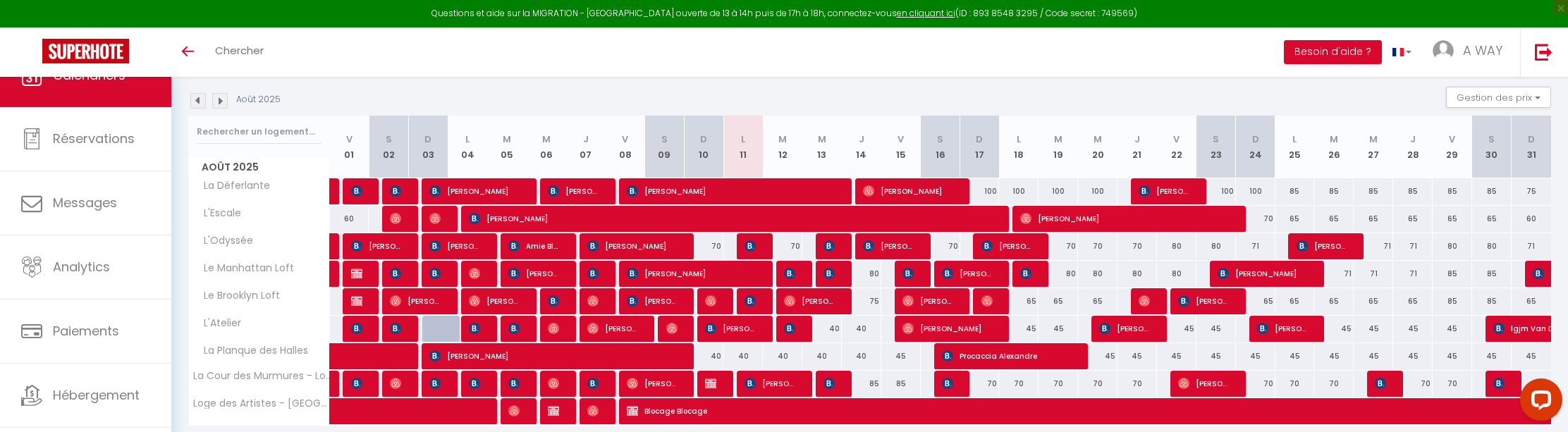
scroll to position [192, 0]
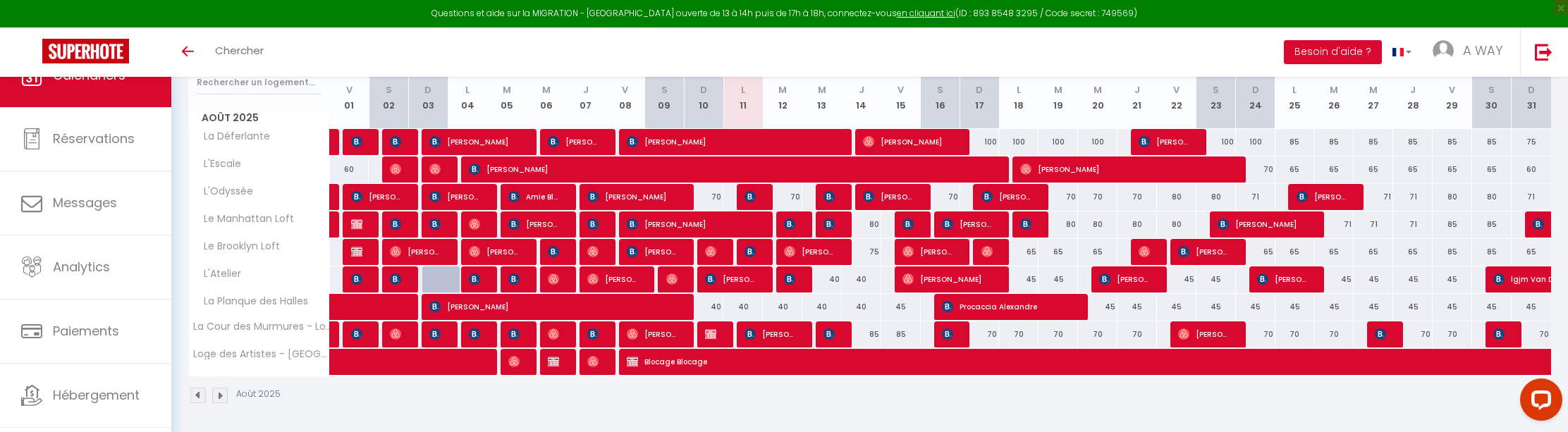
click at [200, 395] on img at bounding box center [198, 396] width 16 height 16
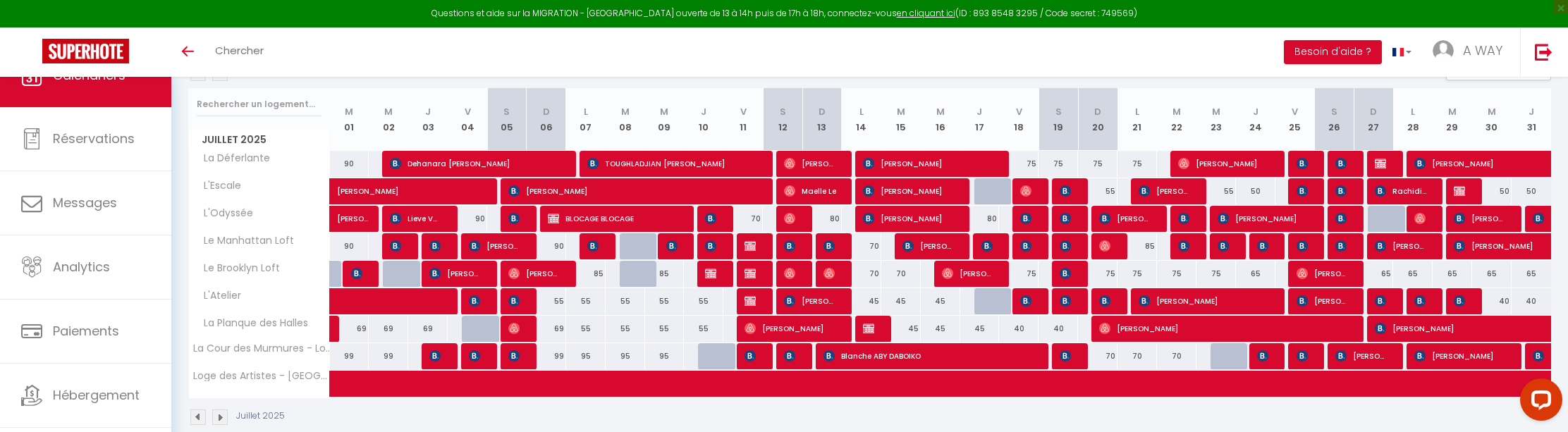
scroll to position [170, 0]
click at [1387, 193] on span "Rachidi Themis" at bounding box center [1401, 190] width 53 height 27
select select "OK"
select select "0"
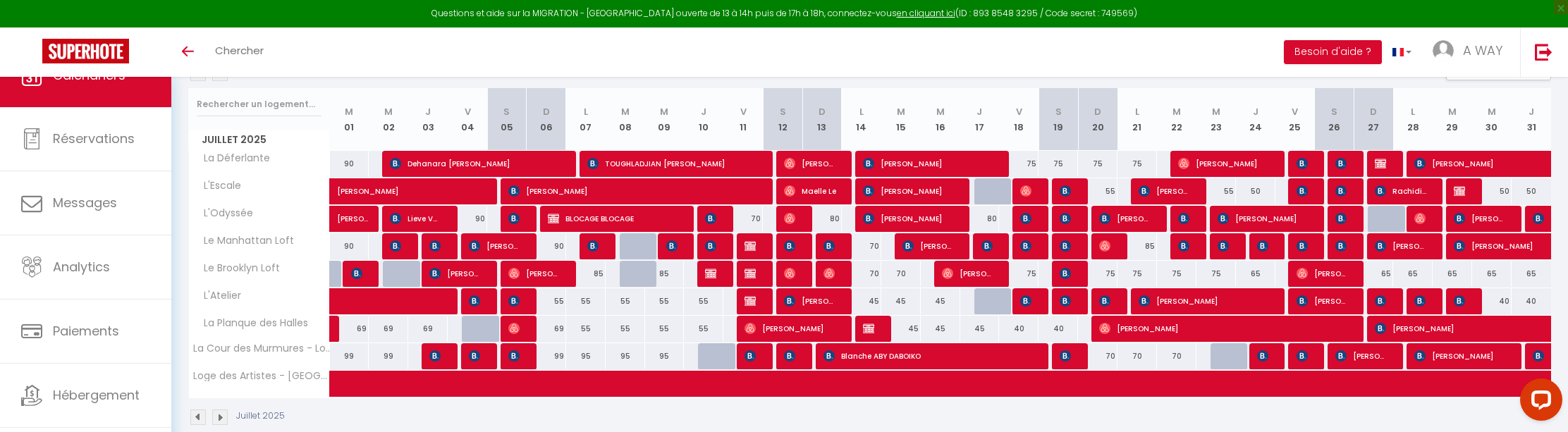
select select "1"
select select
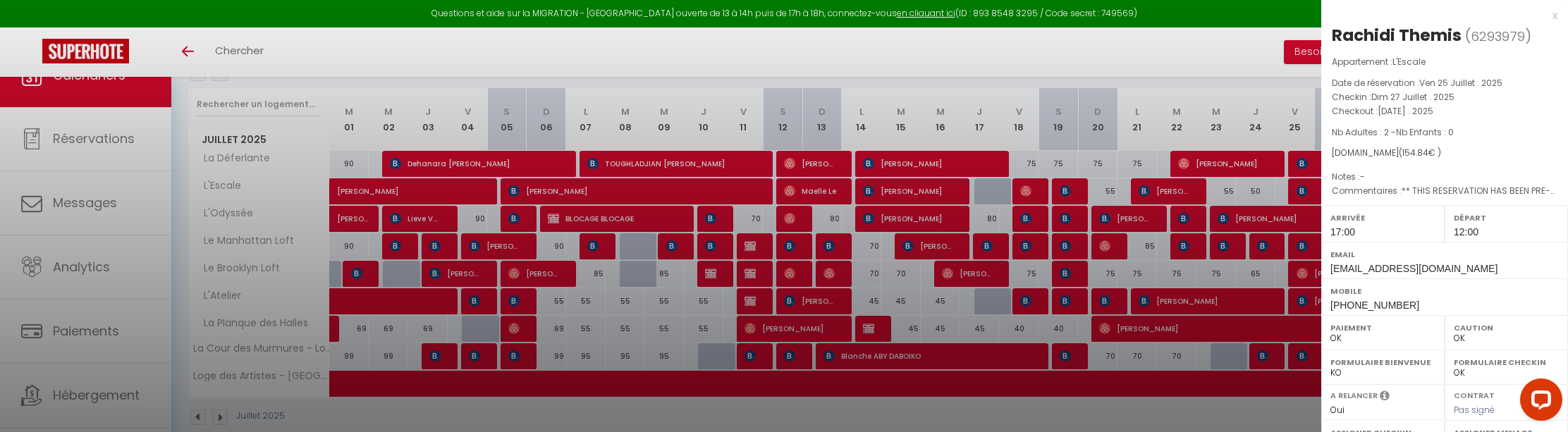
select select "46684"
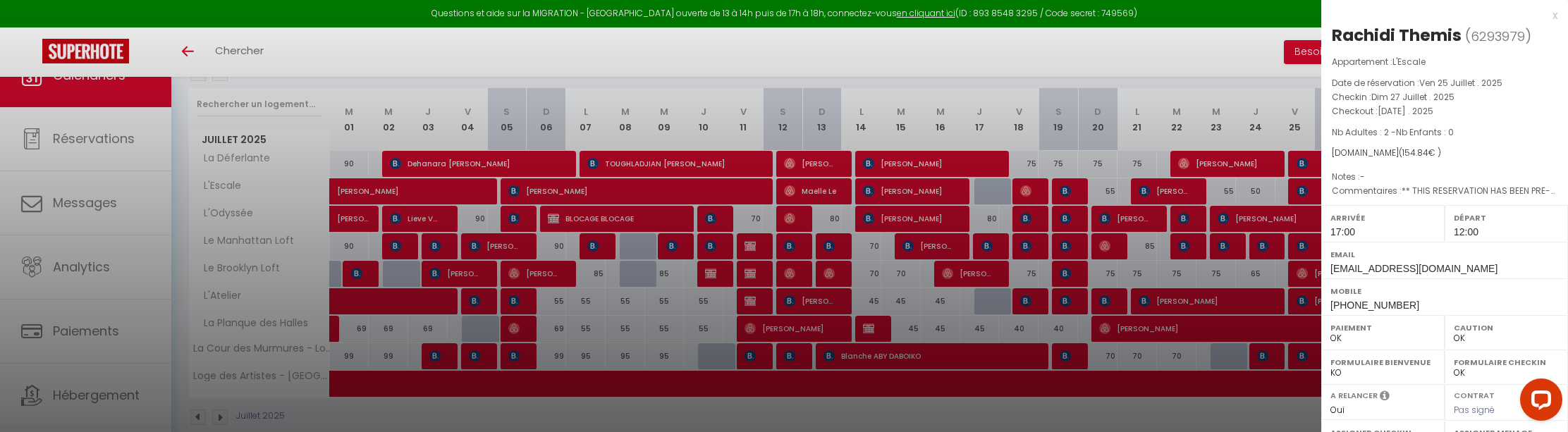
click at [1174, 41] on div at bounding box center [784, 216] width 1568 height 432
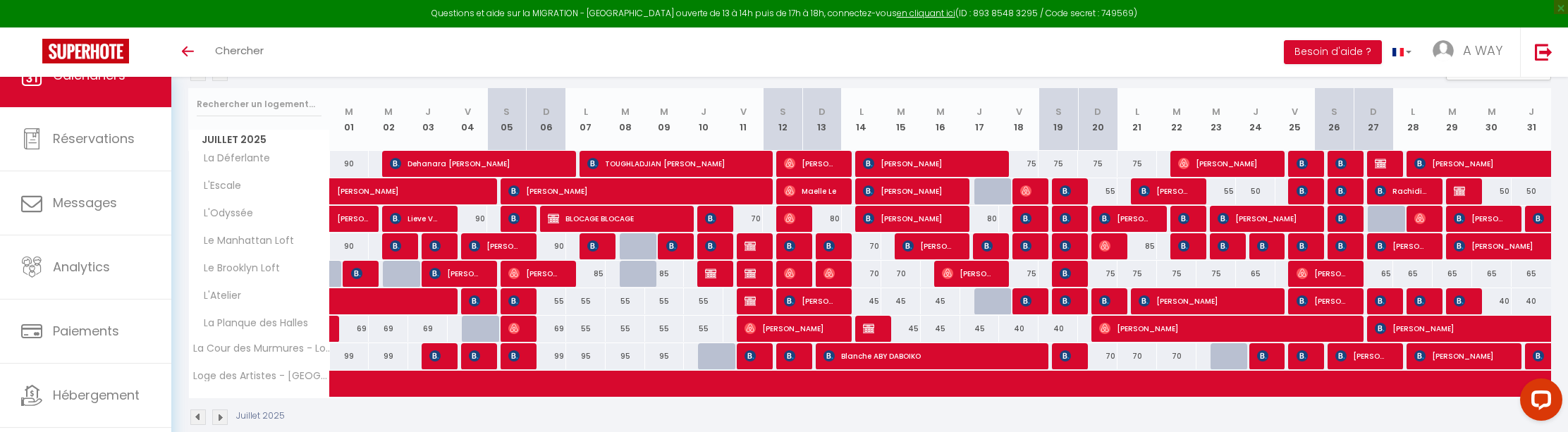
click at [1341, 197] on span "[PERSON_NAME]" at bounding box center [1342, 190] width 14 height 27
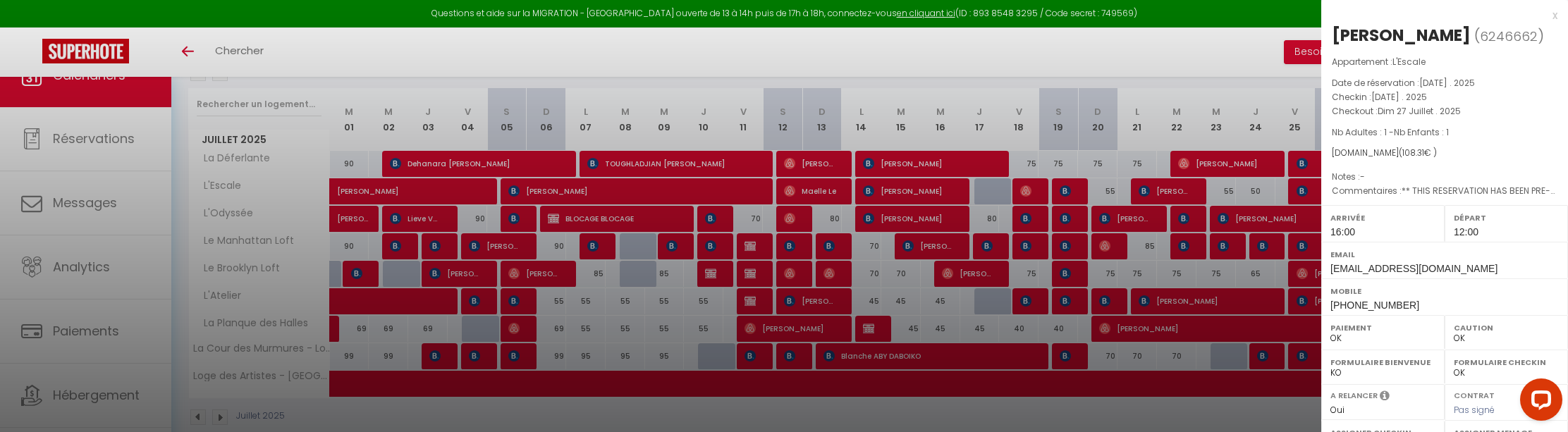
click at [867, 107] on div at bounding box center [784, 216] width 1568 height 432
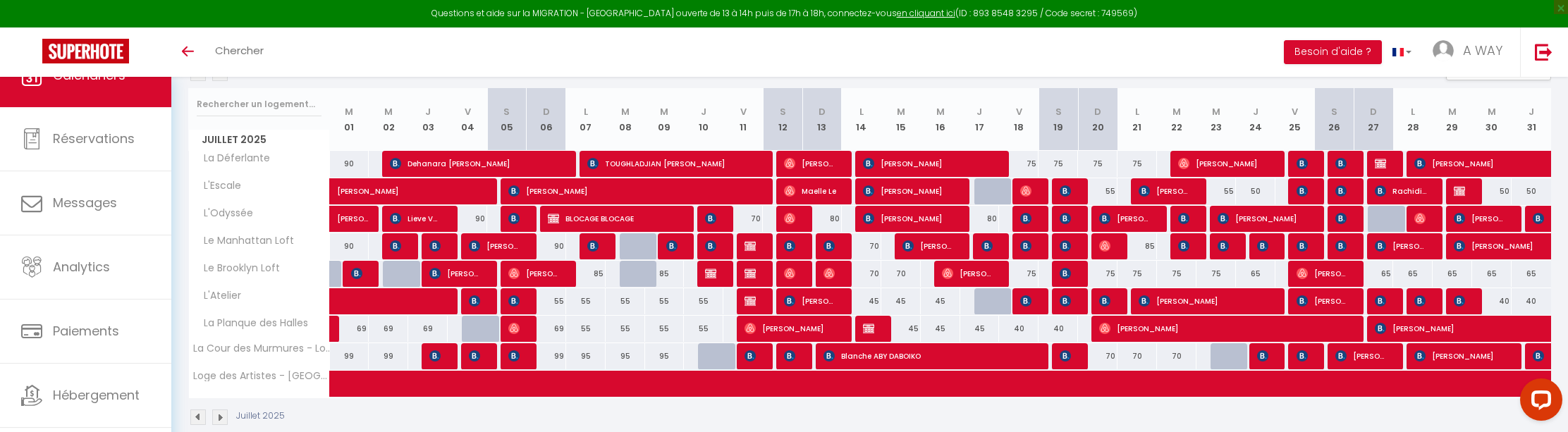
click at [1066, 188] on img at bounding box center [1065, 191] width 11 height 12
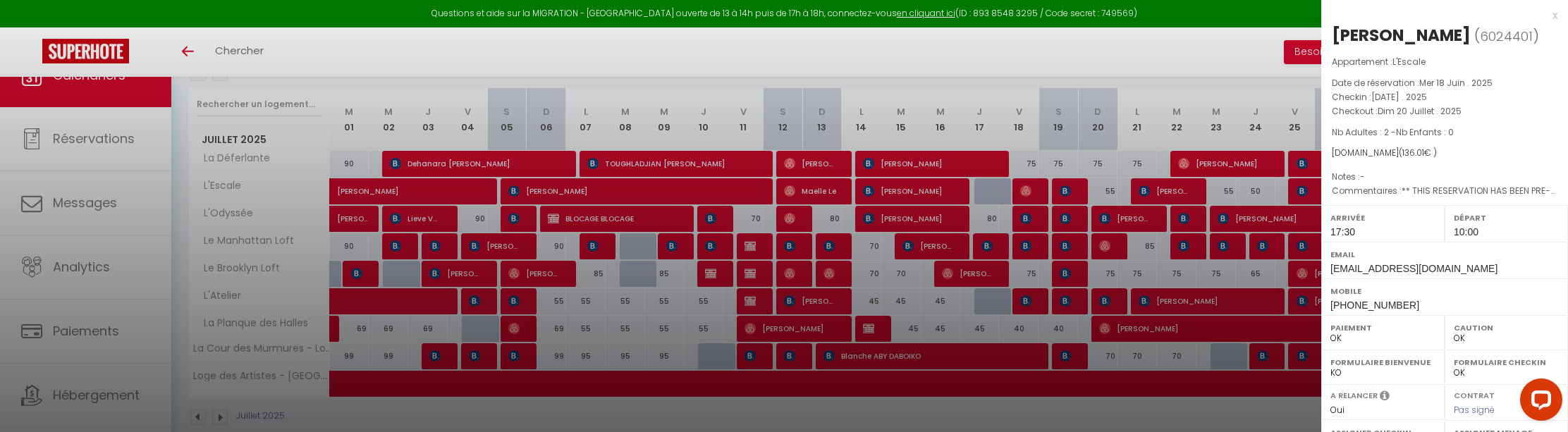
click at [1023, 189] on div at bounding box center [784, 216] width 1568 height 432
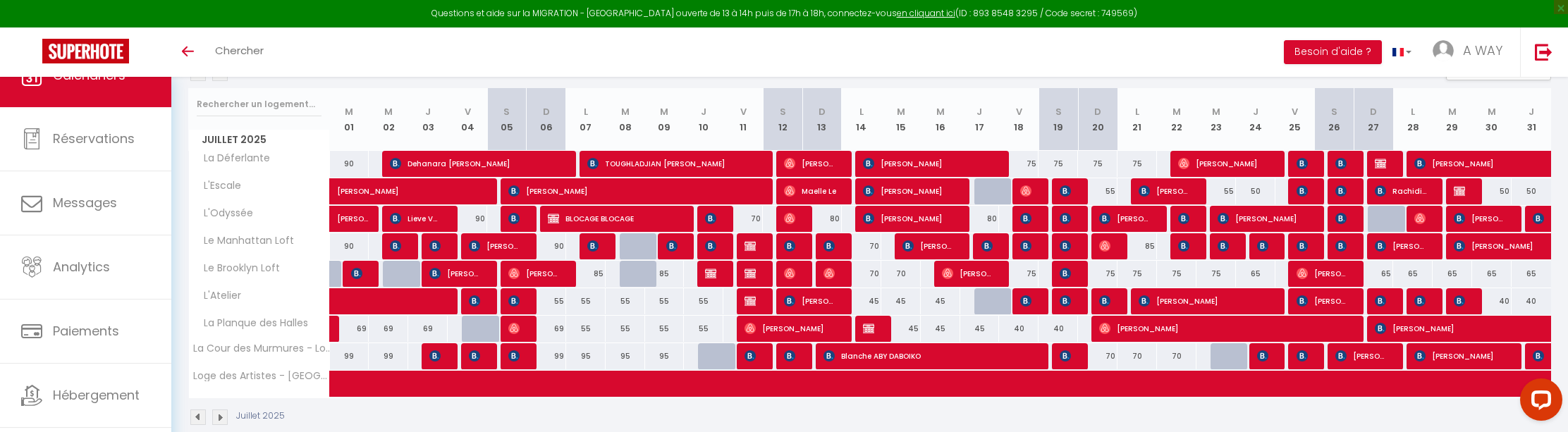
click at [1024, 189] on img at bounding box center [1025, 191] width 11 height 12
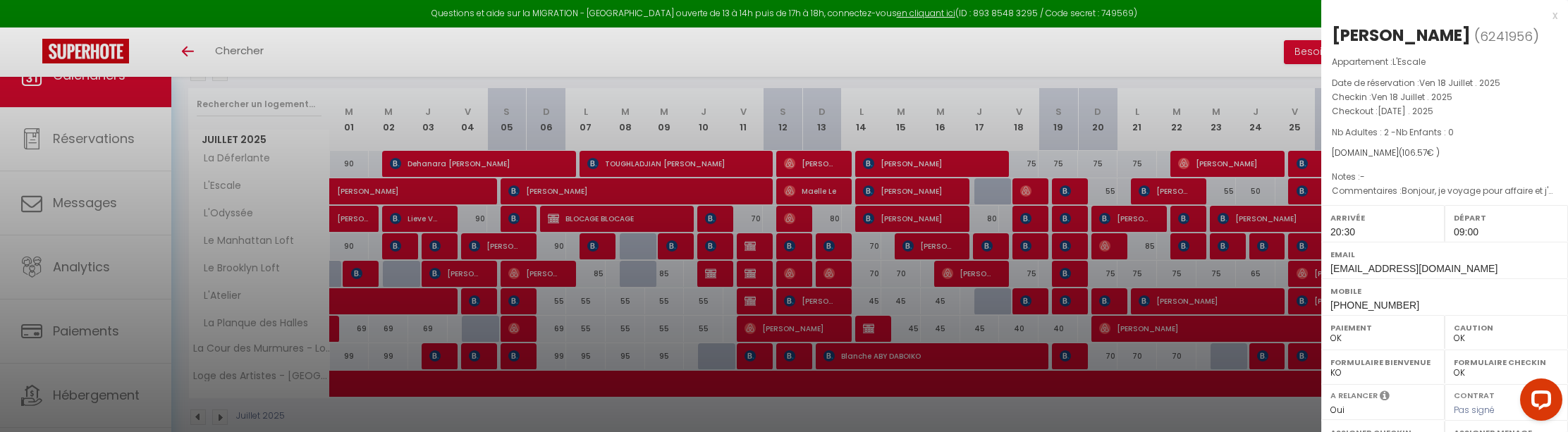
click at [474, 191] on div at bounding box center [784, 216] width 1568 height 432
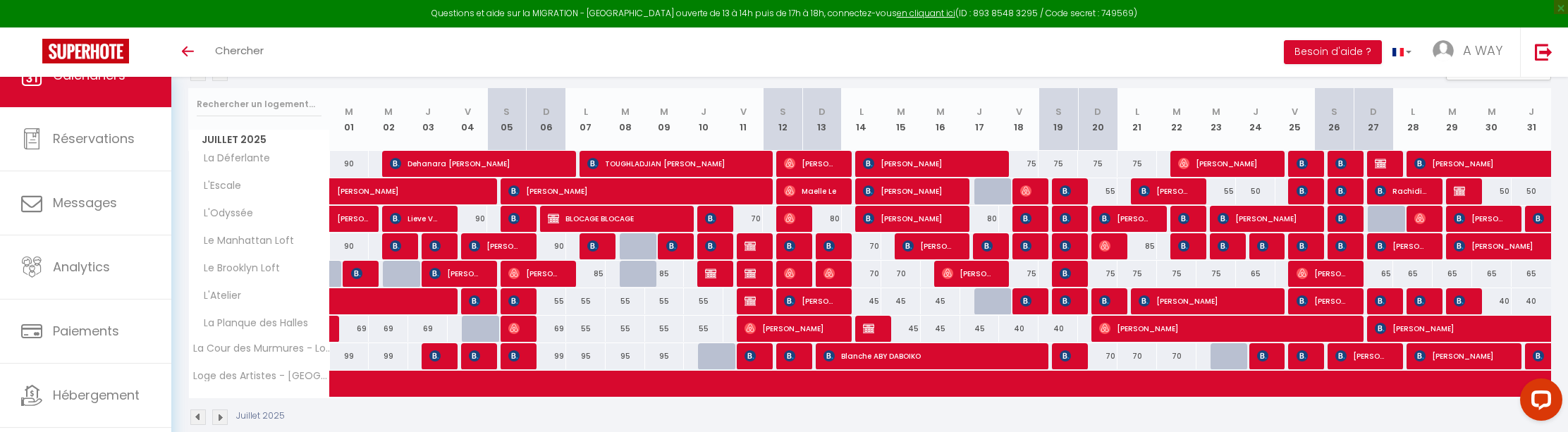
click at [474, 191] on span at bounding box center [416, 191] width 129 height 27
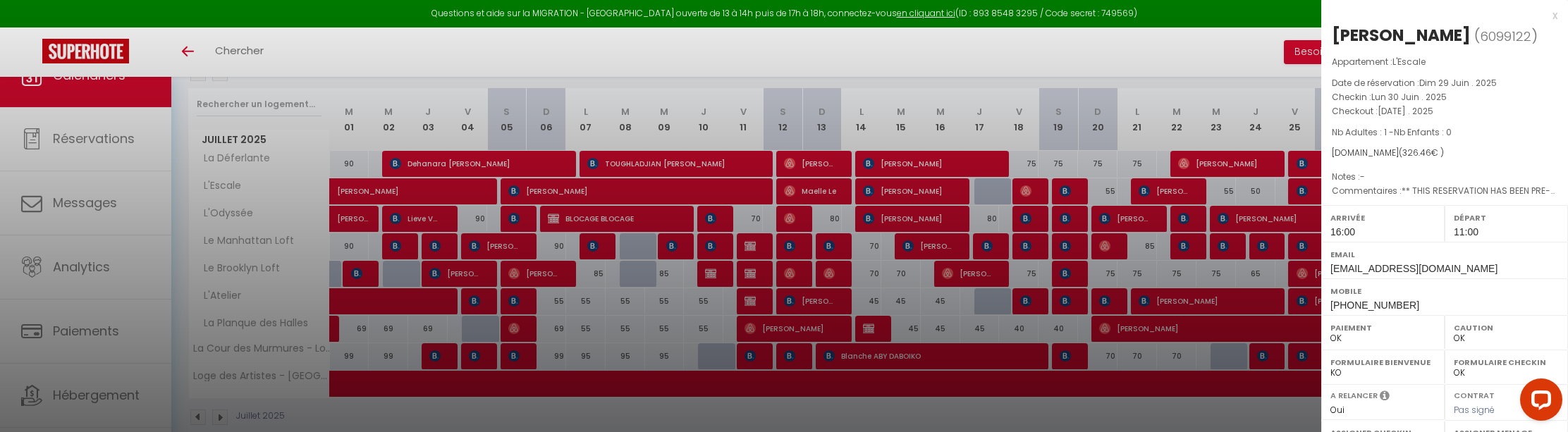
click at [1307, 160] on div at bounding box center [784, 216] width 1568 height 432
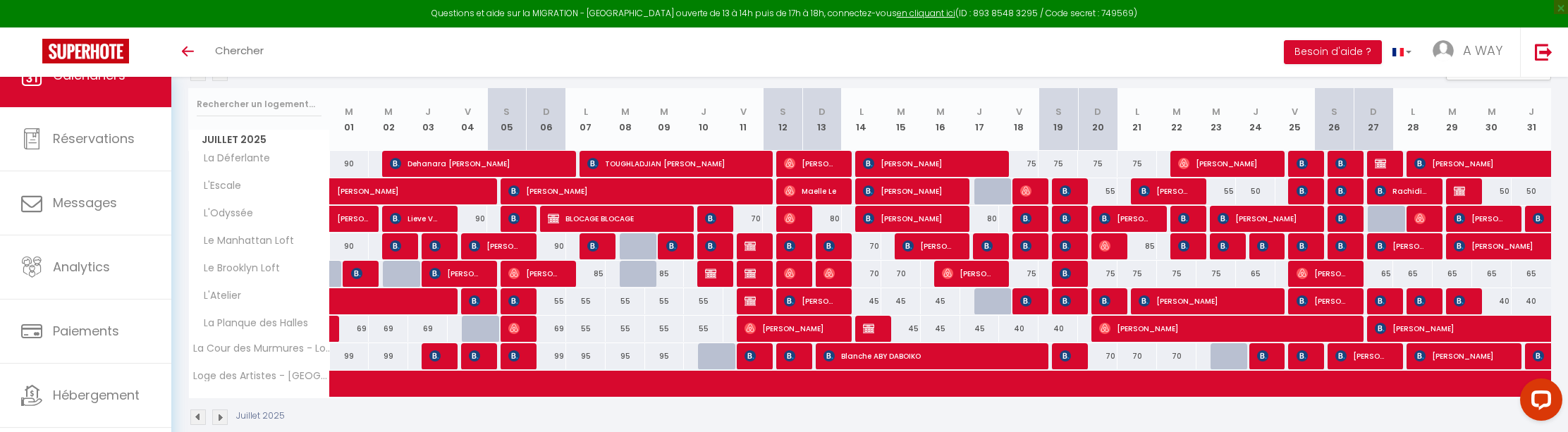
click at [1308, 162] on span "[PERSON_NAME]" at bounding box center [1303, 163] width 14 height 27
select select "1"
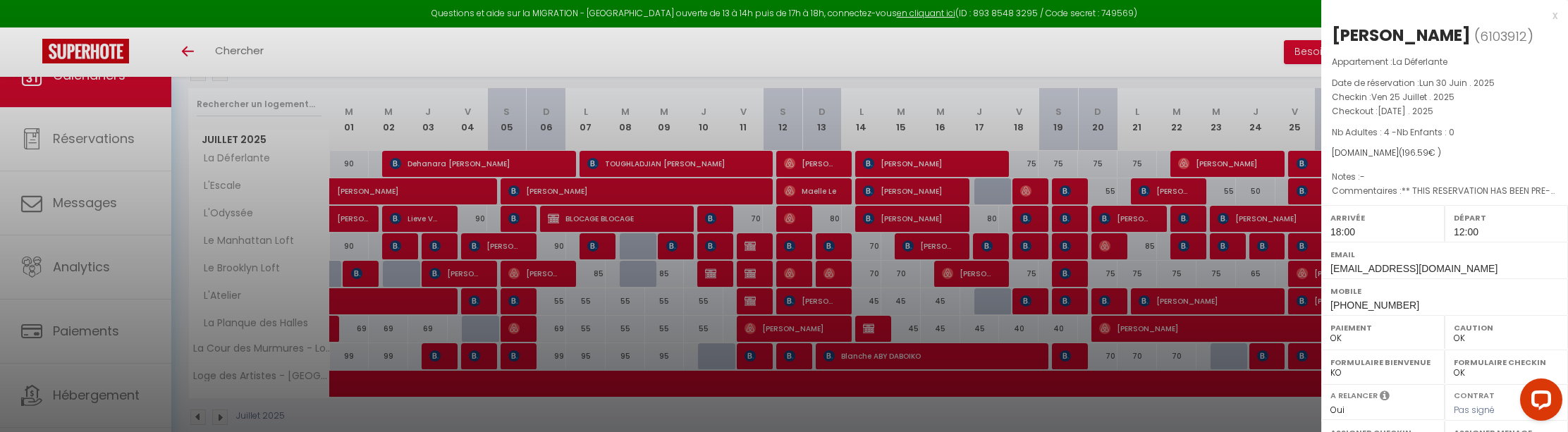
click at [1263, 54] on div at bounding box center [784, 216] width 1568 height 432
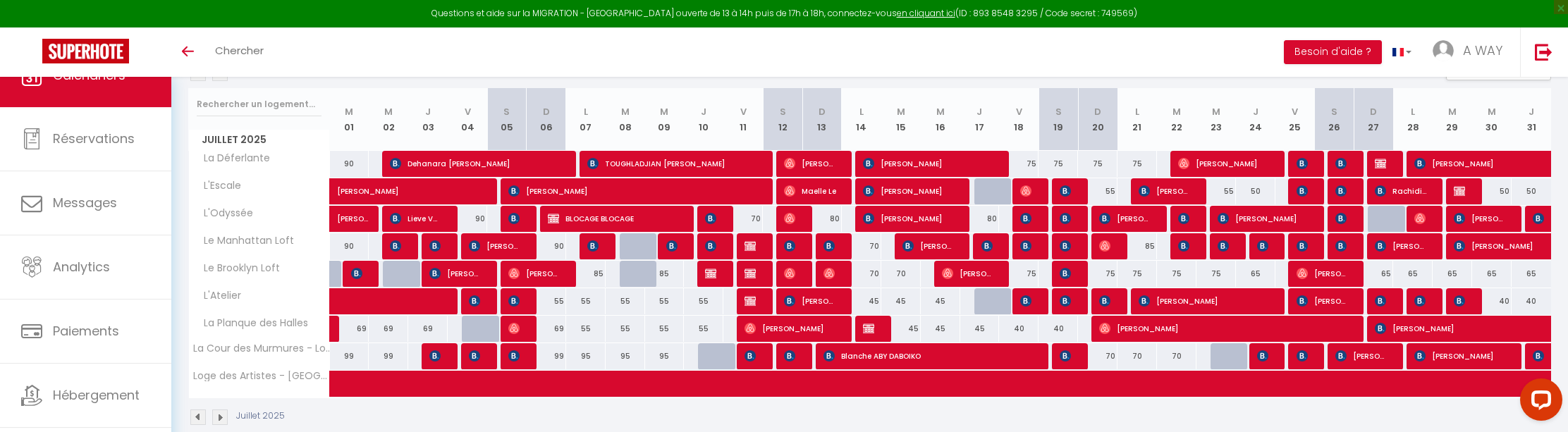
click at [1341, 193] on img at bounding box center [1341, 191] width 11 height 12
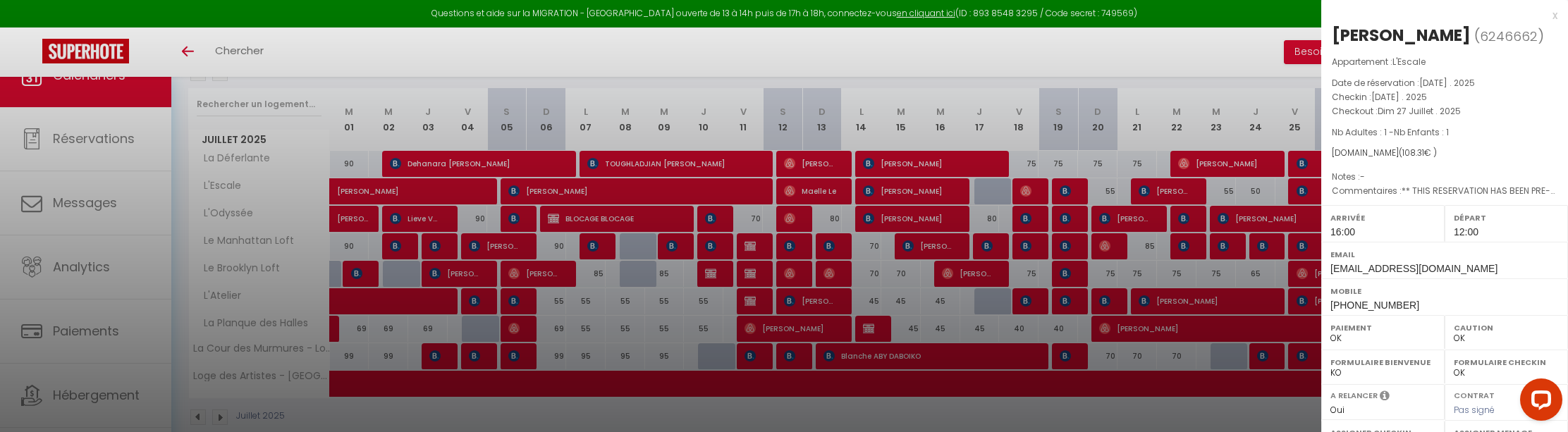
click at [1301, 188] on div at bounding box center [784, 216] width 1568 height 432
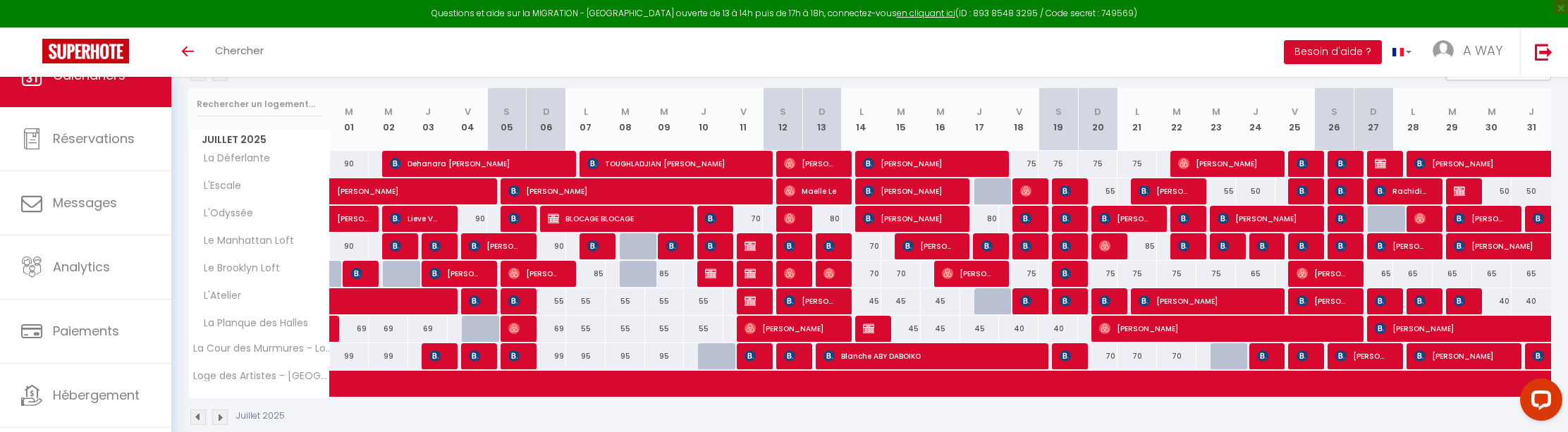
click at [1301, 188] on img at bounding box center [1302, 191] width 11 height 12
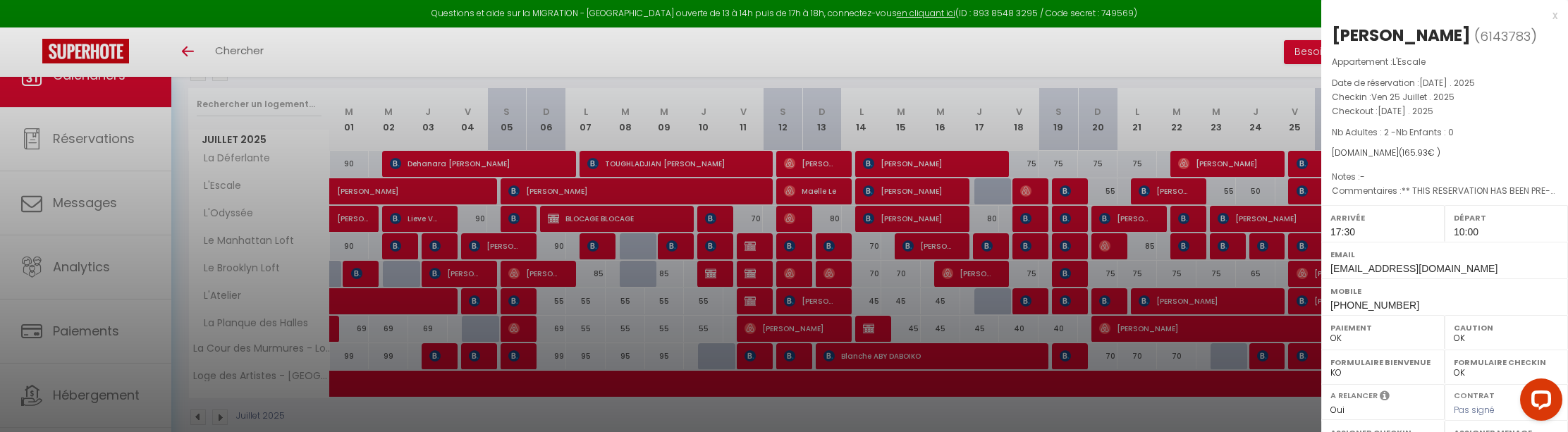
click at [1307, 161] on div at bounding box center [784, 216] width 1568 height 432
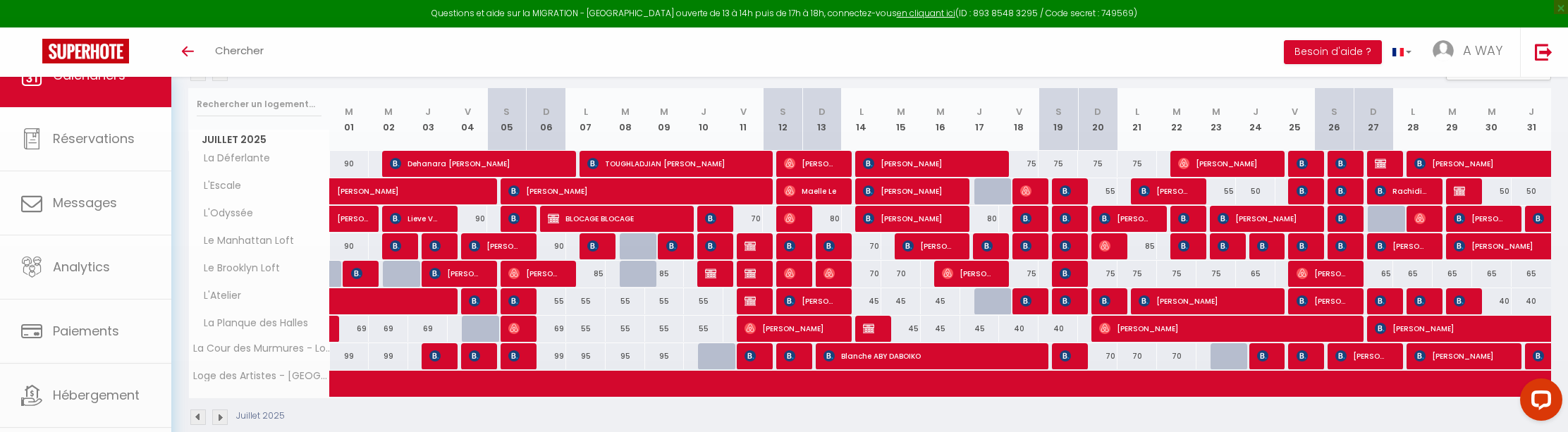
click at [1306, 161] on img at bounding box center [1302, 164] width 11 height 12
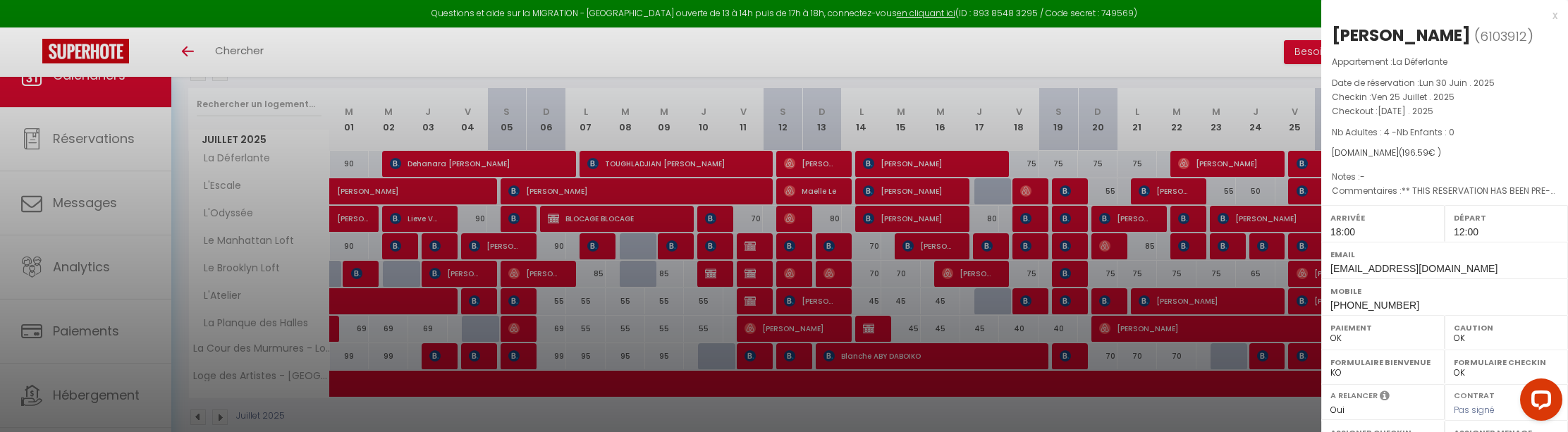
click at [1296, 163] on div at bounding box center [784, 216] width 1568 height 432
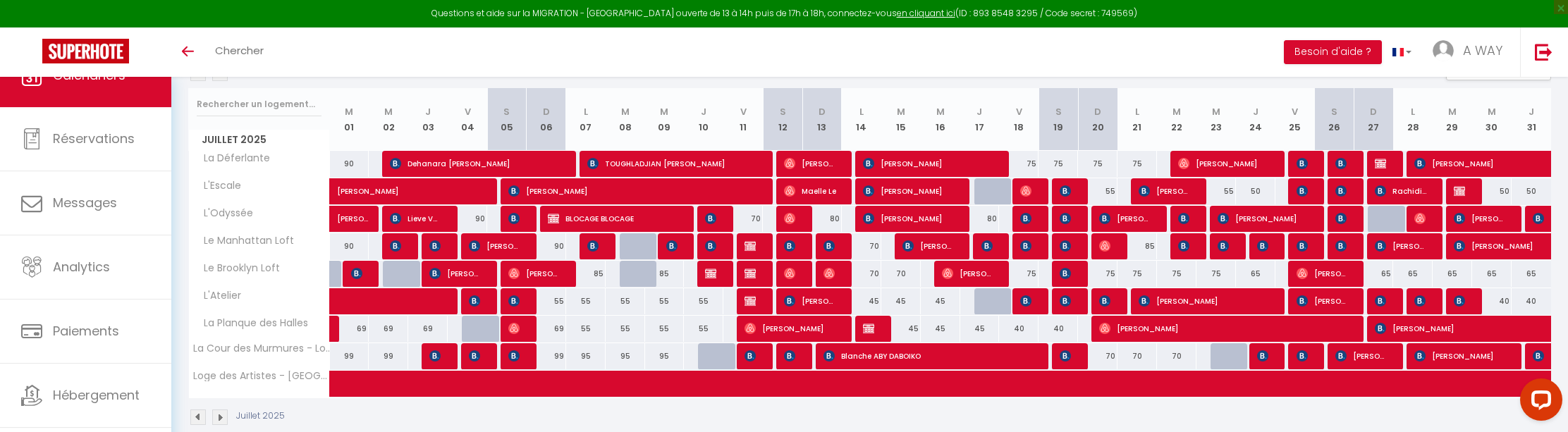
click at [1339, 163] on img at bounding box center [1341, 164] width 11 height 12
select select "0"
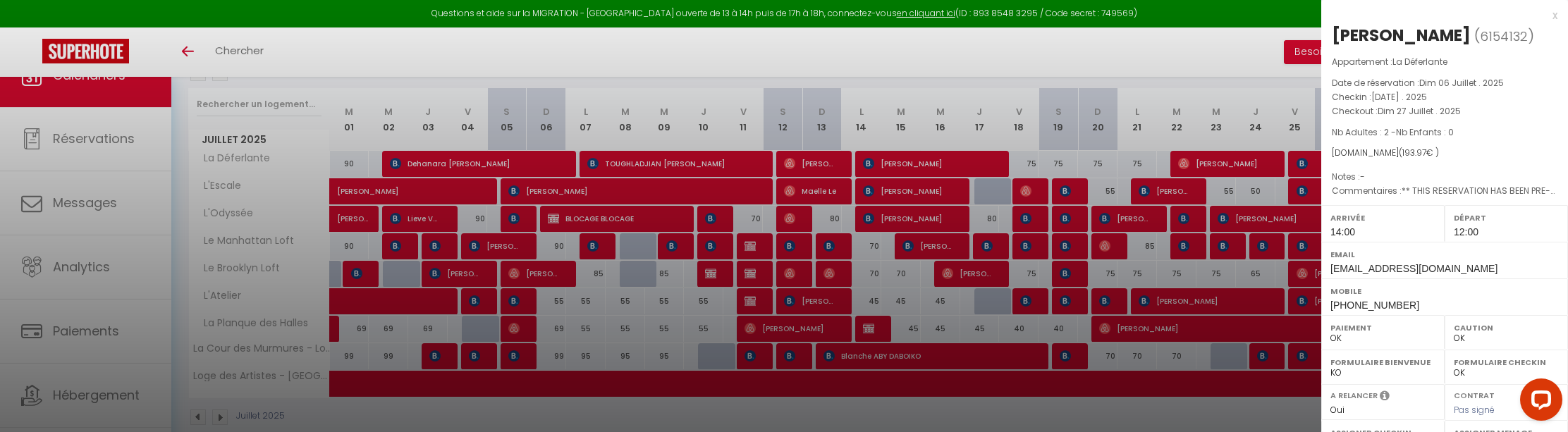
click at [1218, 73] on div at bounding box center [784, 216] width 1568 height 432
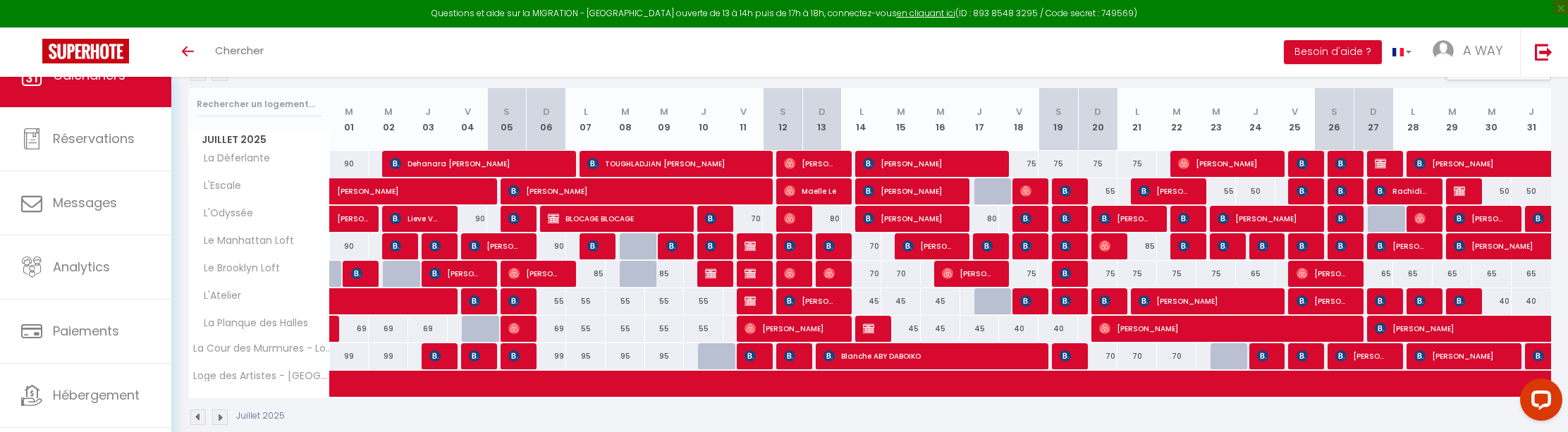
click at [1388, 162] on div at bounding box center [1386, 164] width 40 height 27
click at [1385, 162] on img at bounding box center [1380, 164] width 11 height 12
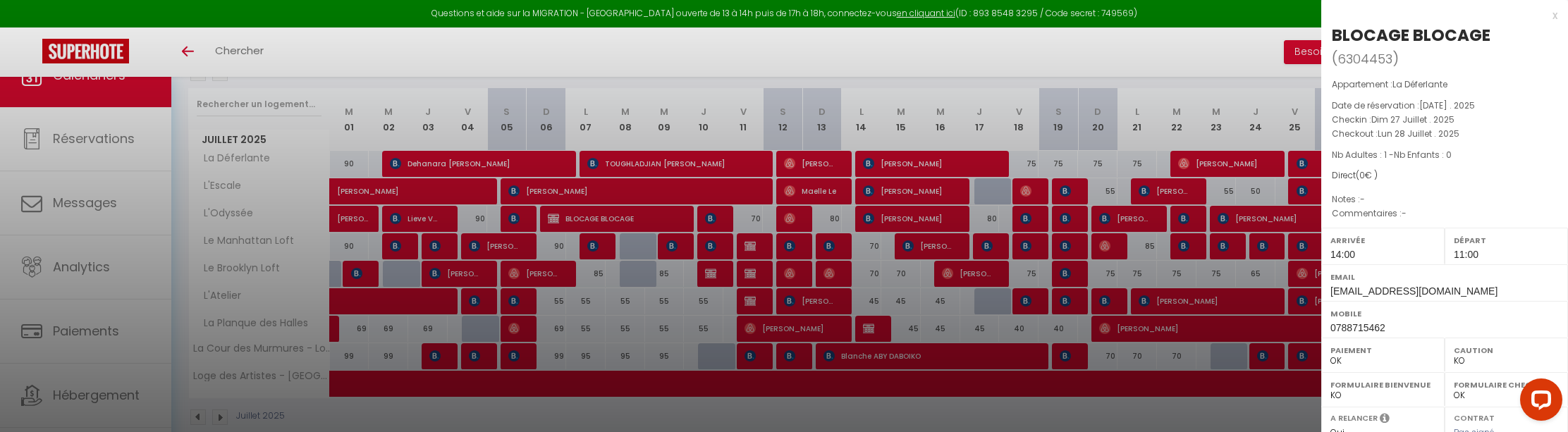
click at [1268, 65] on div at bounding box center [784, 216] width 1568 height 432
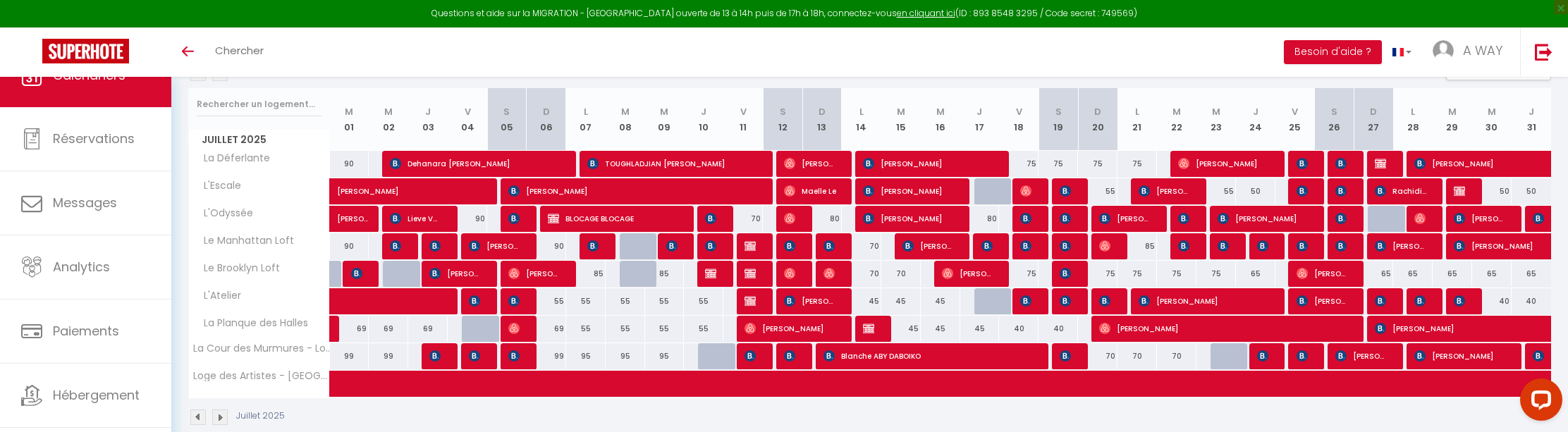
click at [1447, 165] on span "[PERSON_NAME]" at bounding box center [1479, 163] width 129 height 27
select select "OK"
select select "1"
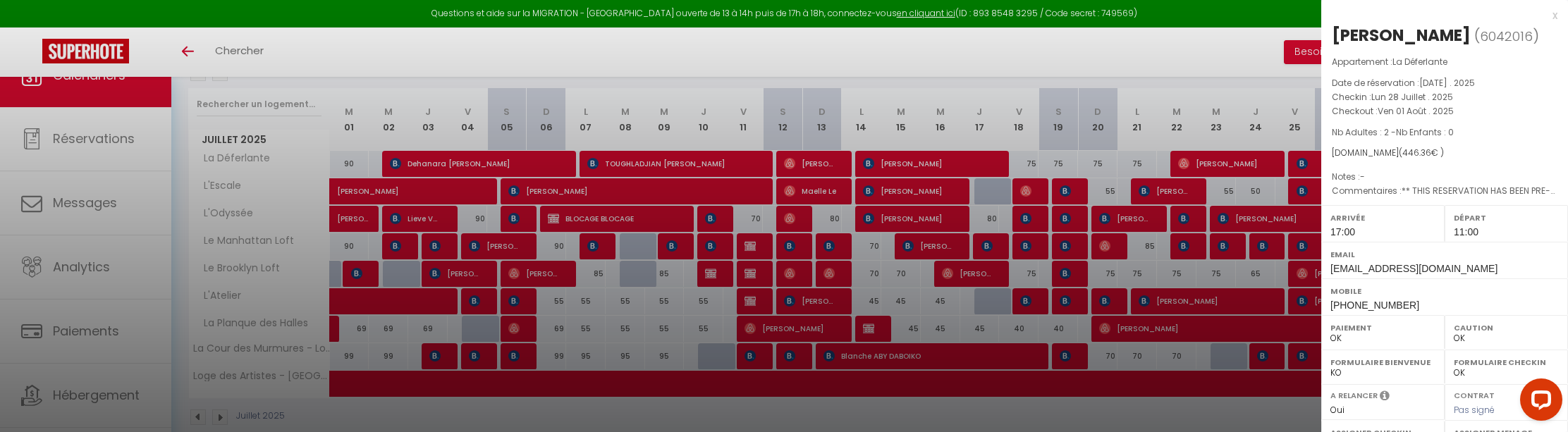
click at [1059, 25] on div at bounding box center [784, 216] width 1568 height 432
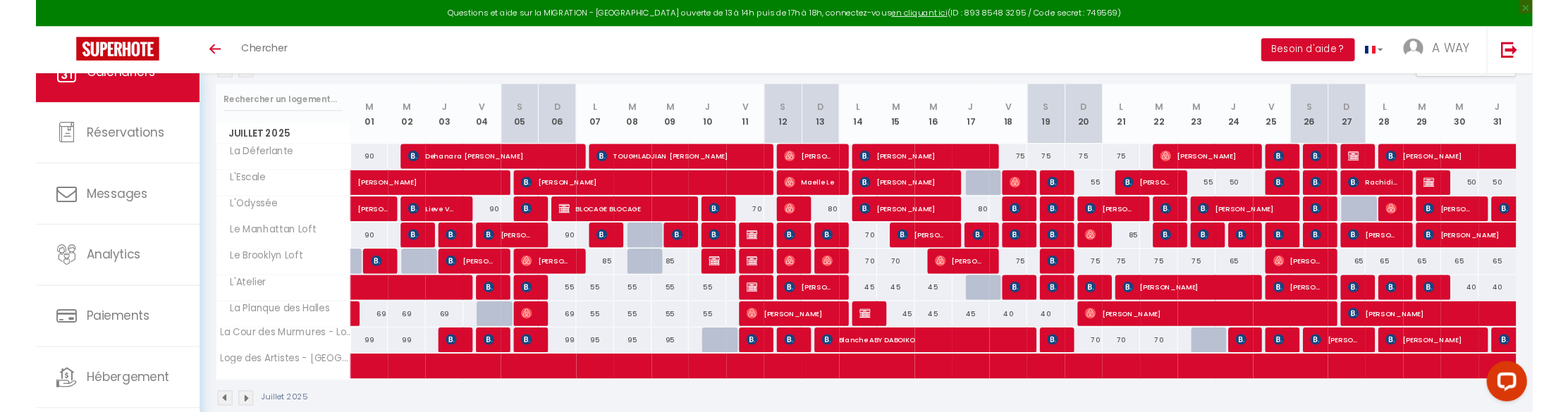
scroll to position [0, 0]
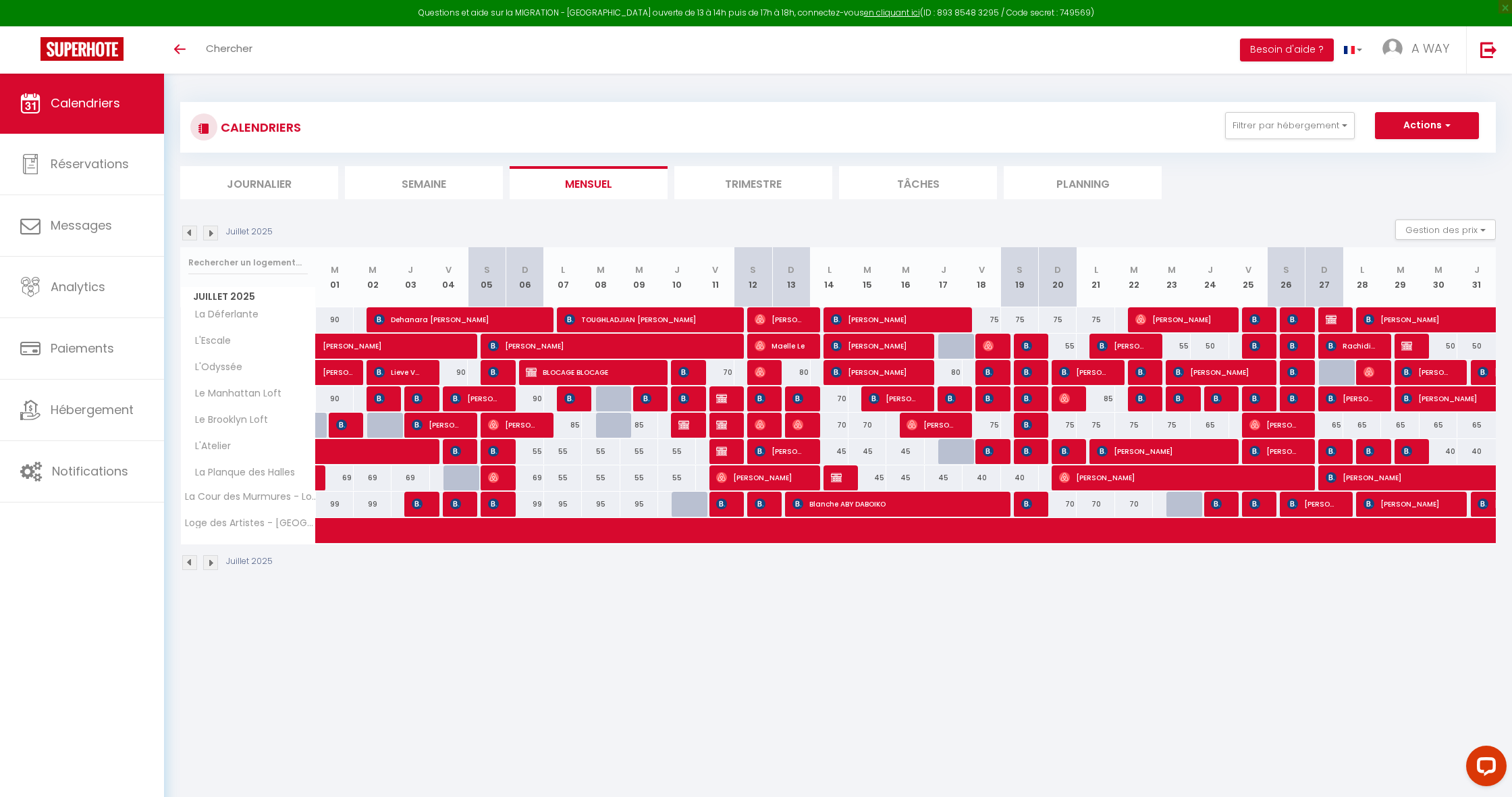
click at [992, 343] on img at bounding box center [988, 346] width 11 height 11
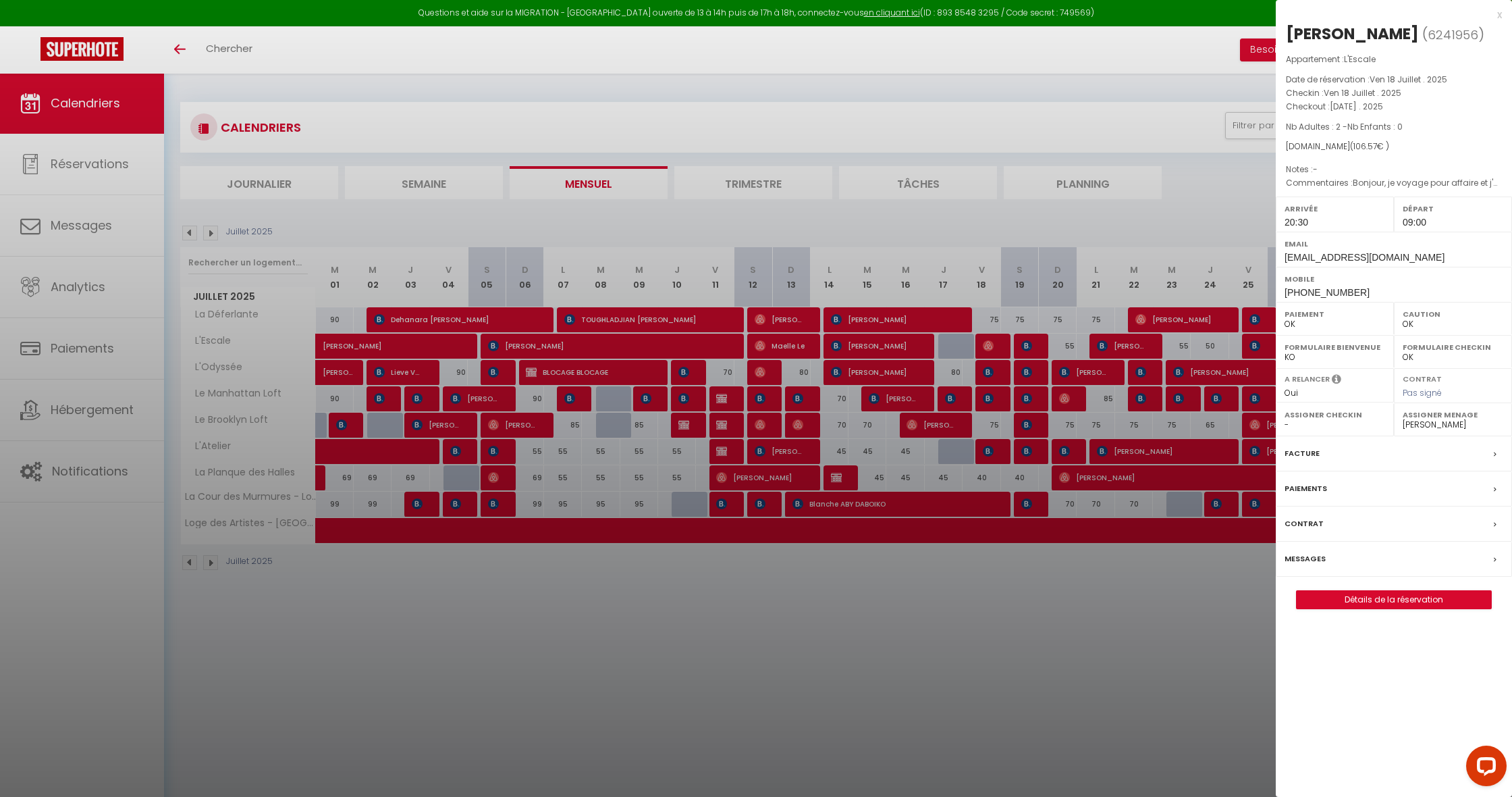
click at [992, 343] on div at bounding box center [756, 398] width 1512 height 797
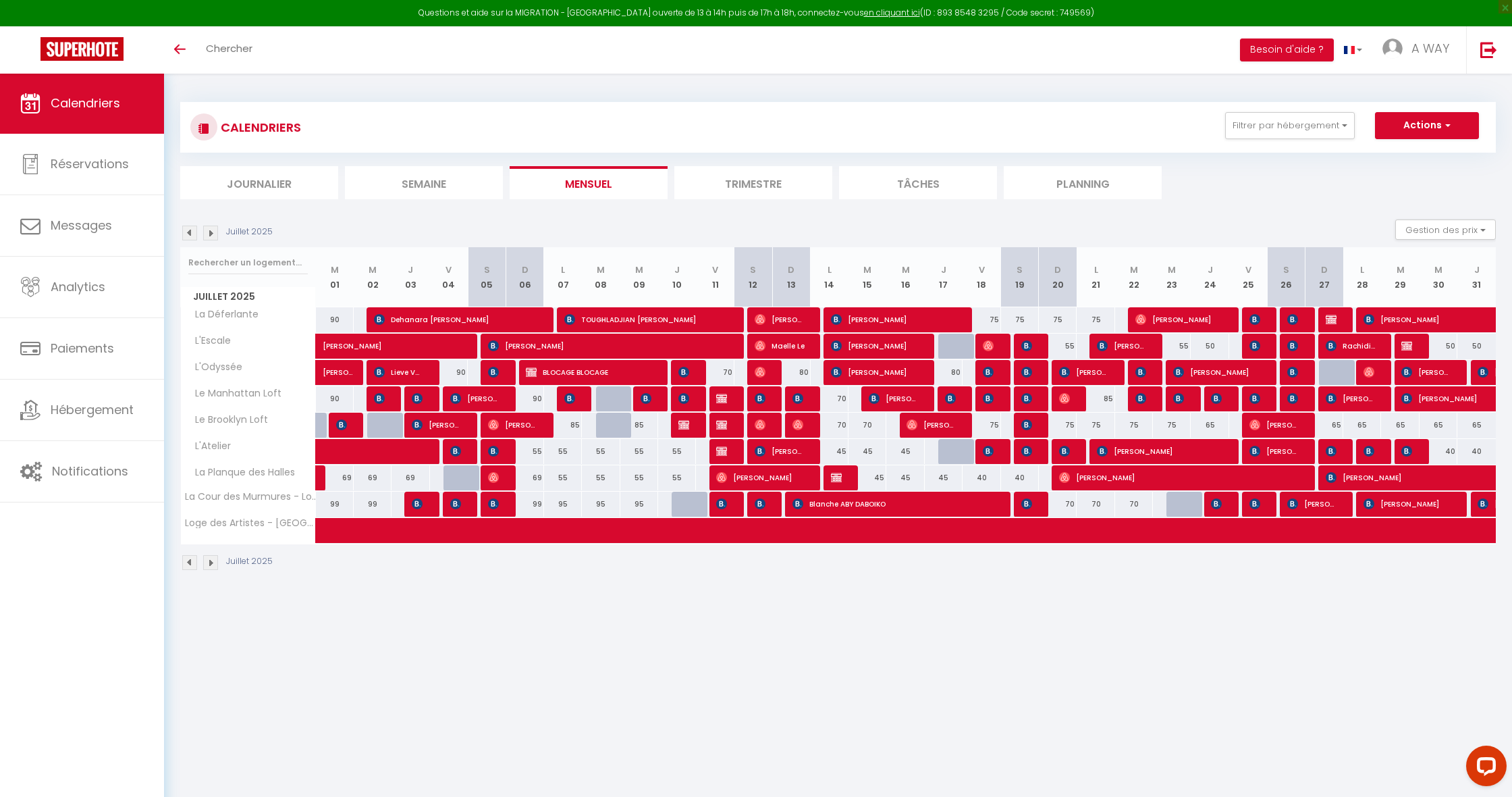
click at [1025, 345] on img at bounding box center [1027, 346] width 11 height 11
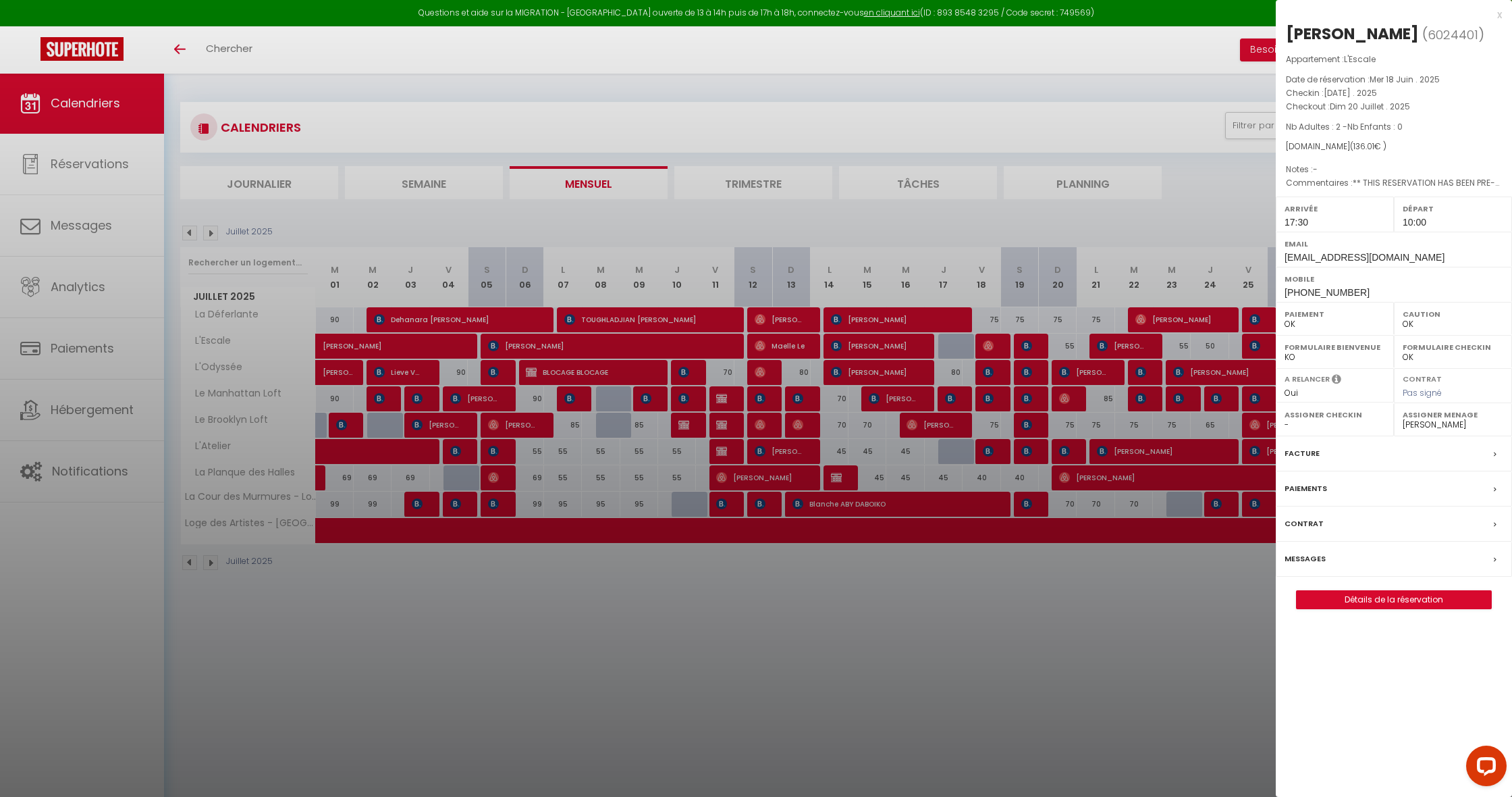
click at [1025, 345] on div at bounding box center [756, 398] width 1512 height 797
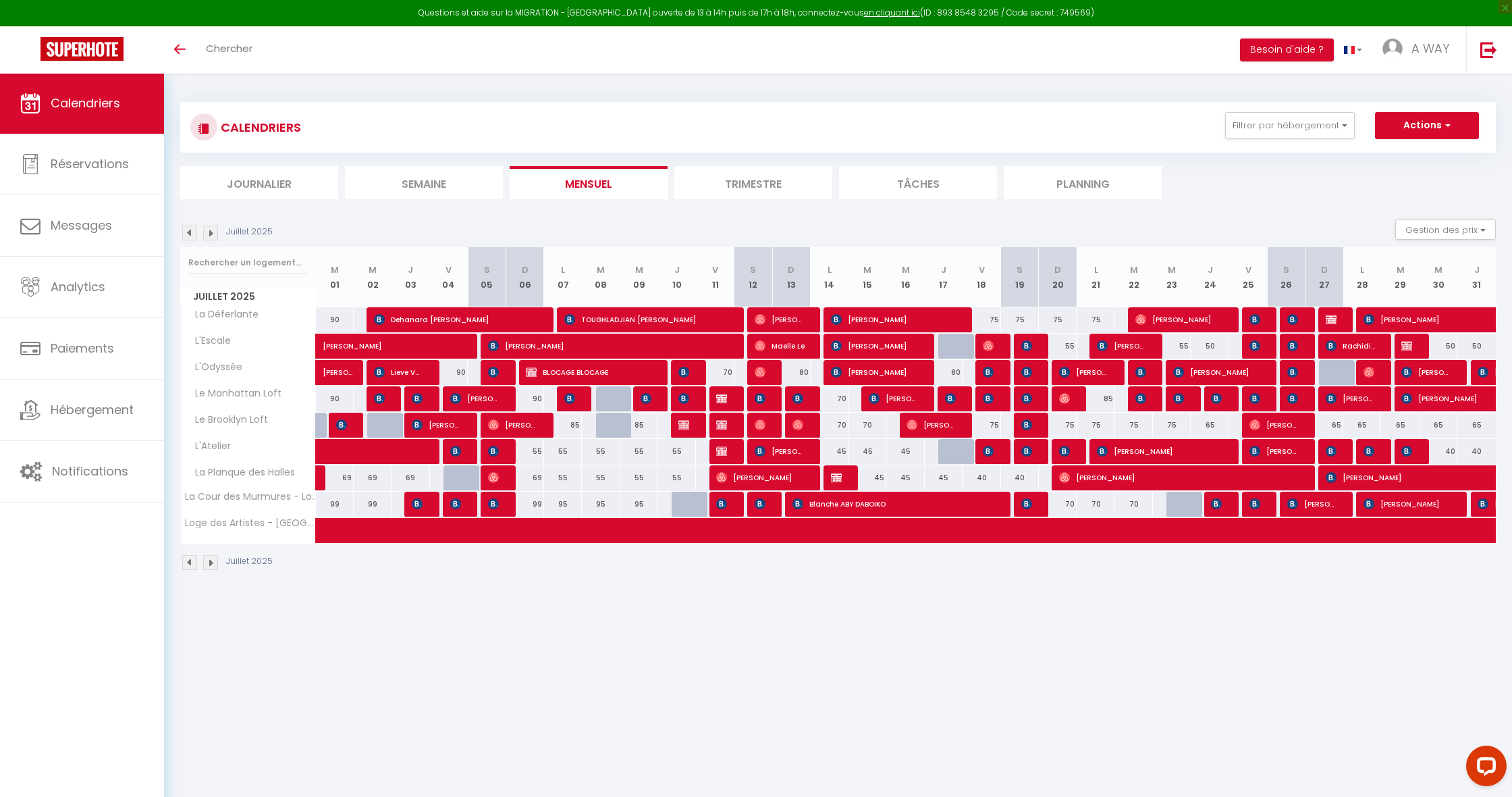
click at [1126, 344] on span "[PERSON_NAME]" at bounding box center [1122, 346] width 51 height 25
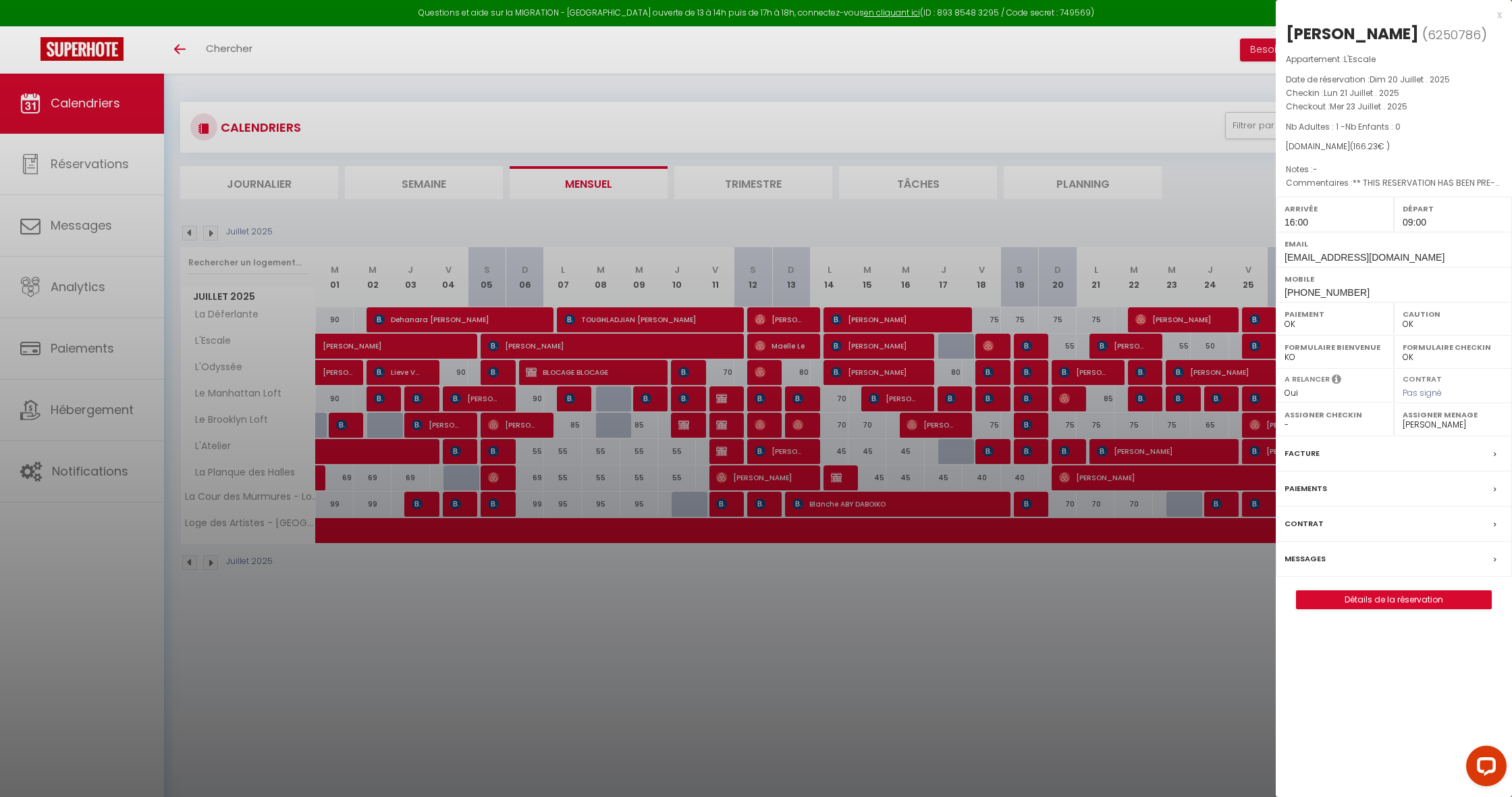
click at [1126, 344] on div at bounding box center [756, 398] width 1512 height 797
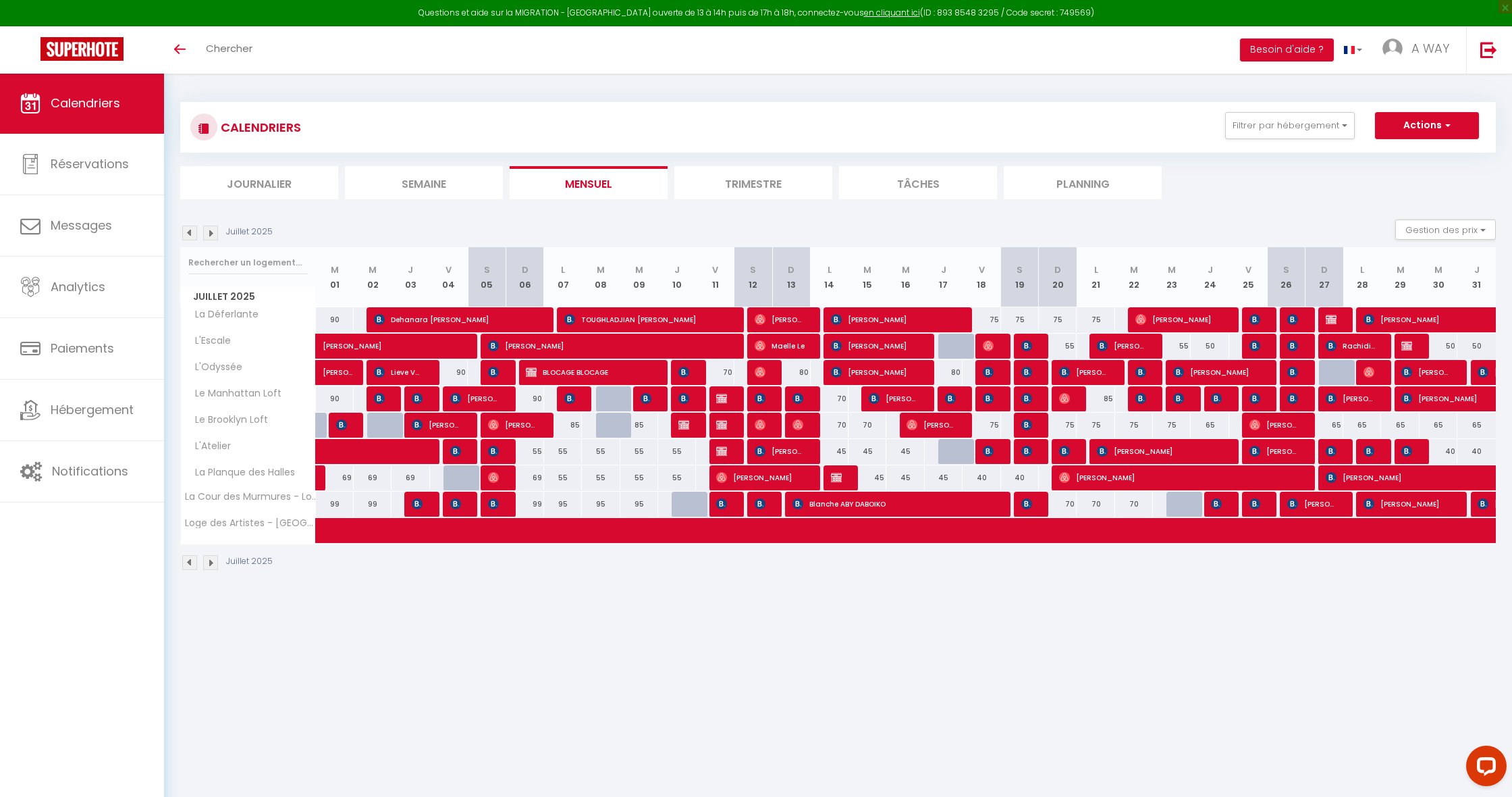
click at [1261, 343] on span "[PERSON_NAME]" at bounding box center [1256, 346] width 13 height 25
select select "0"
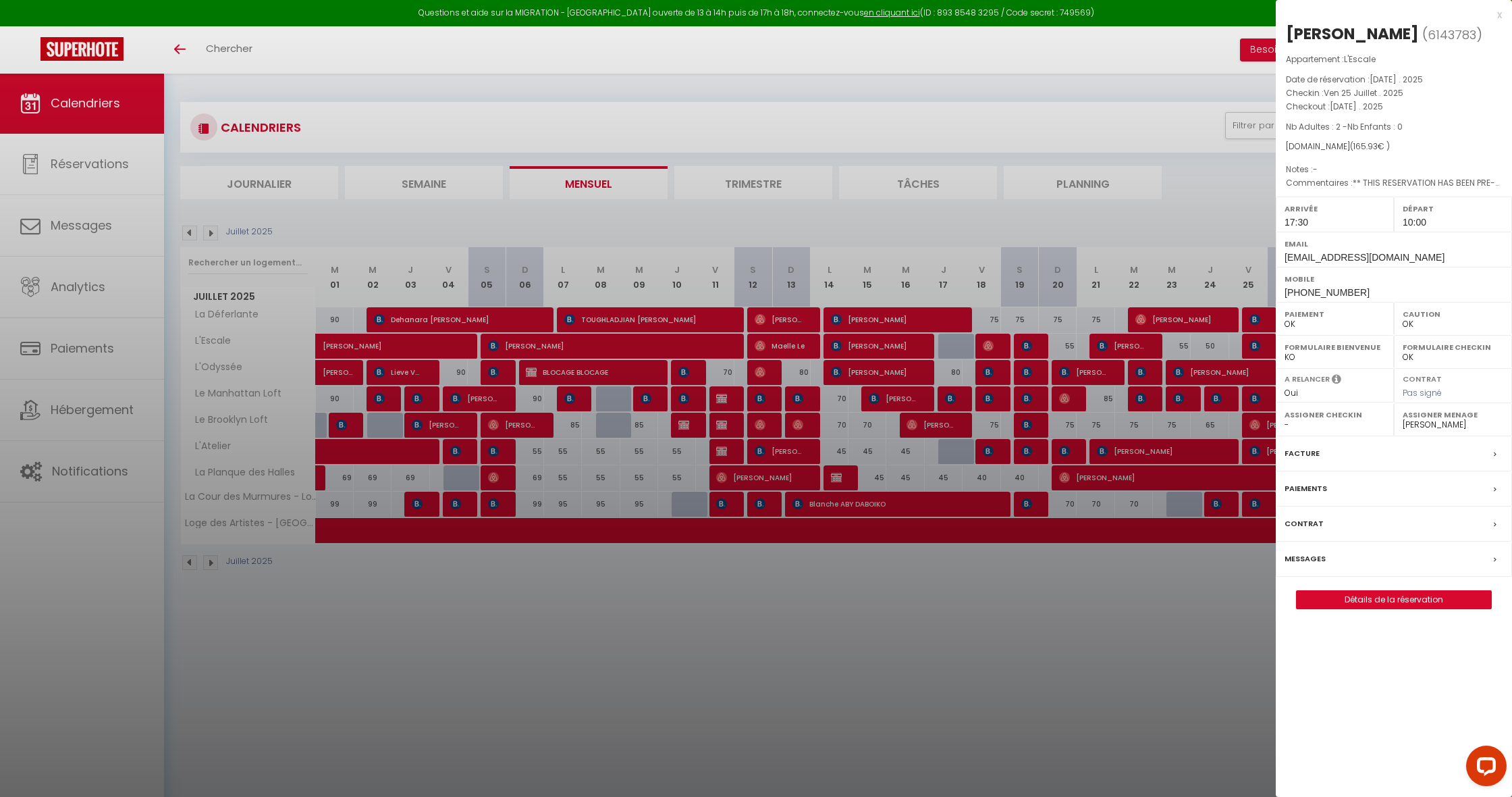
click at [1261, 343] on div at bounding box center [756, 398] width 1512 height 797
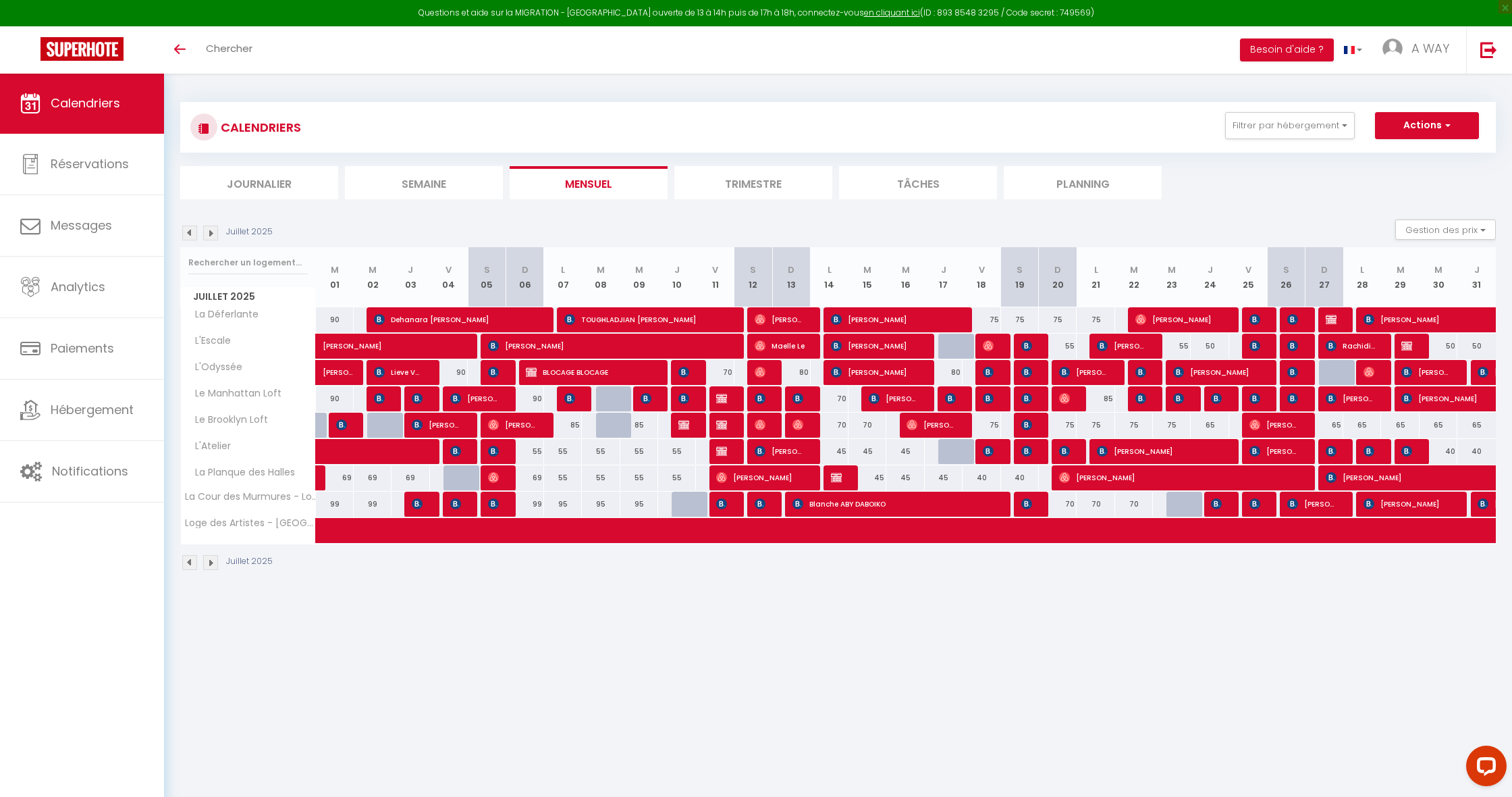
click at [1289, 342] on img at bounding box center [1293, 346] width 11 height 11
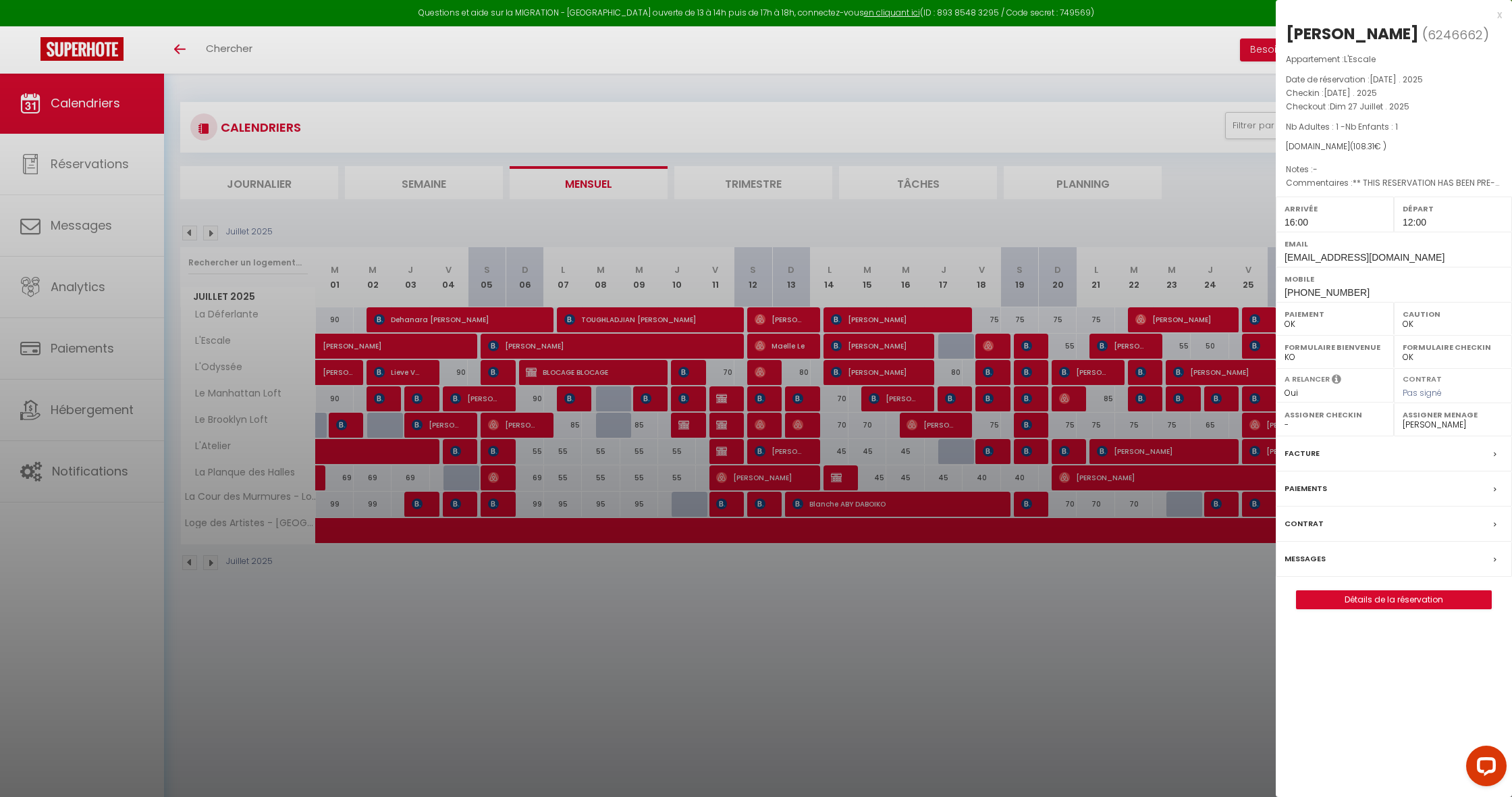
click at [1289, 343] on label "Formulaire Bienvenue" at bounding box center [1335, 347] width 100 height 14
click at [1257, 340] on div at bounding box center [756, 398] width 1512 height 797
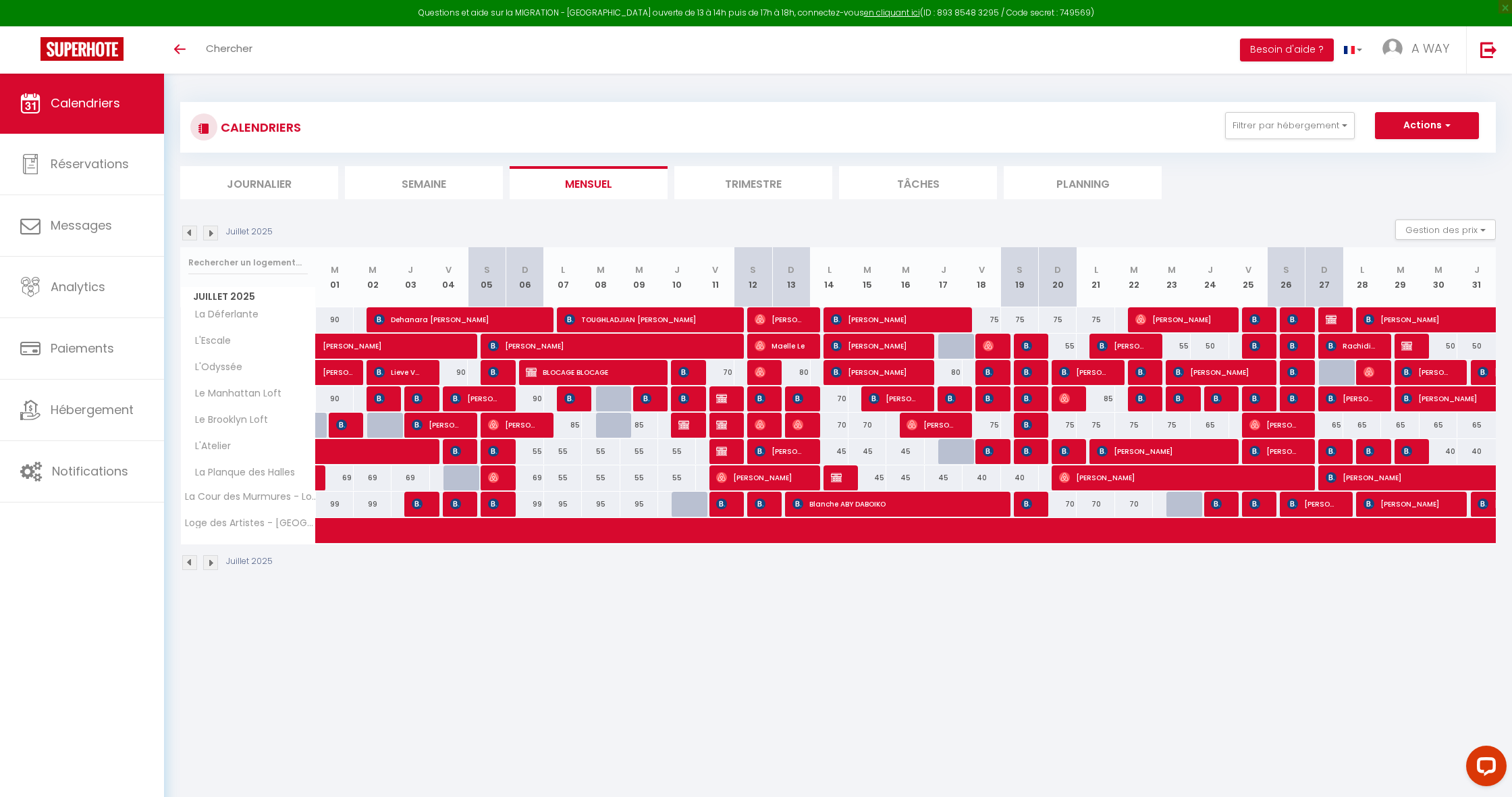
click at [1345, 344] on span "Rachidi Themis" at bounding box center [1352, 346] width 51 height 25
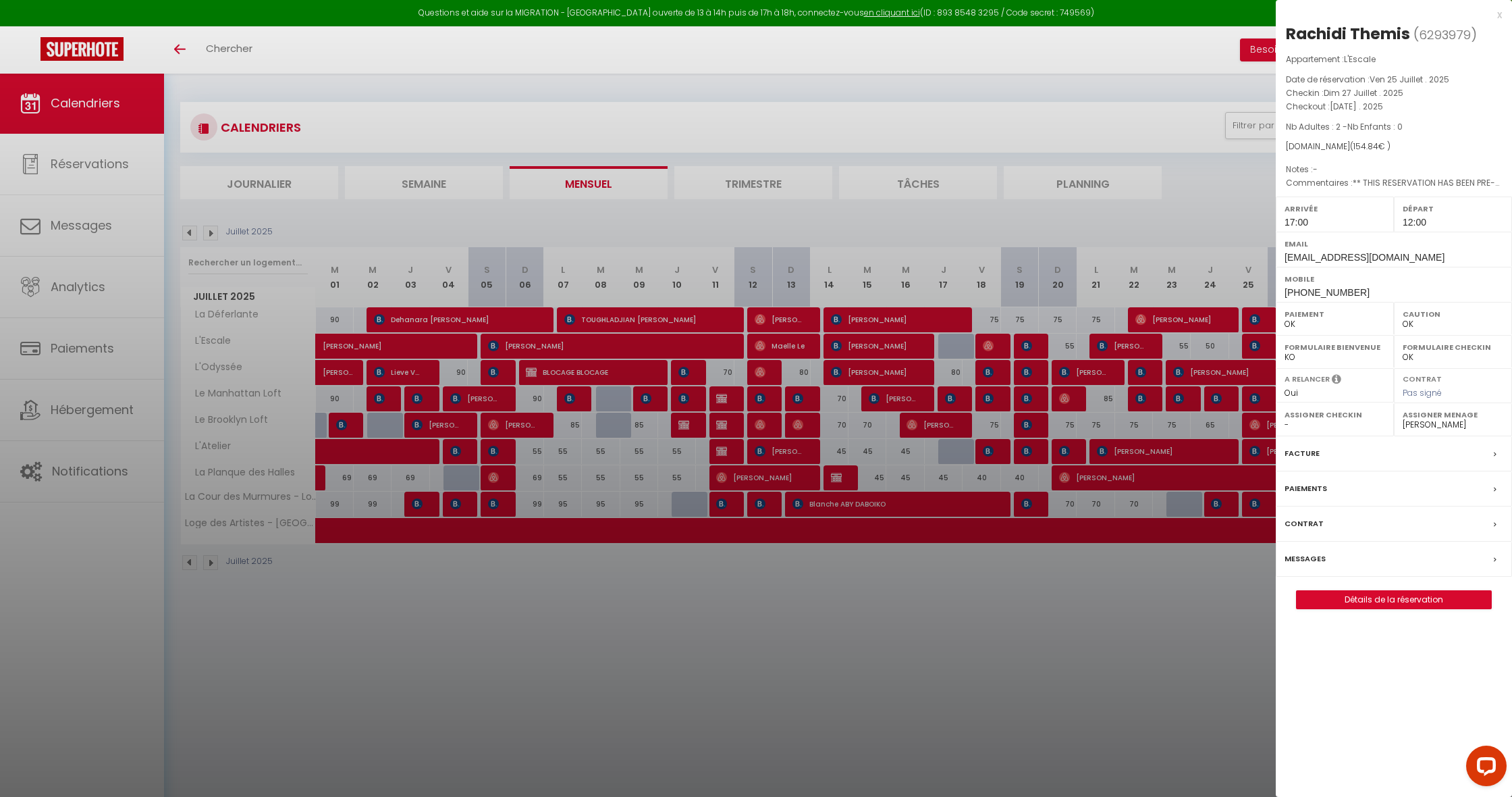
click at [1248, 212] on div at bounding box center [756, 398] width 1512 height 797
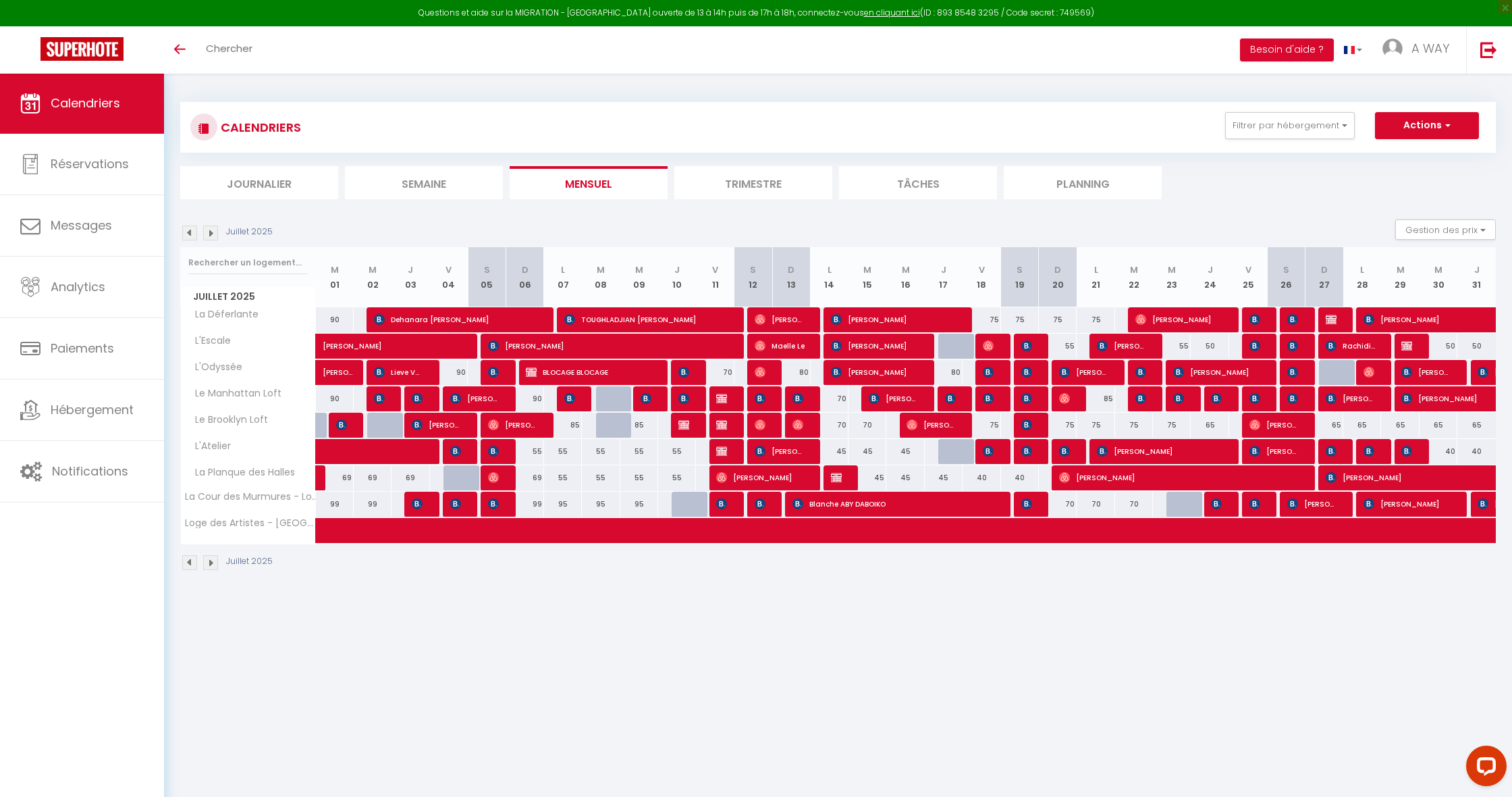
click at [1408, 343] on img at bounding box center [1407, 346] width 11 height 11
select select "KO"
